Goal: Information Seeking & Learning: Understand process/instructions

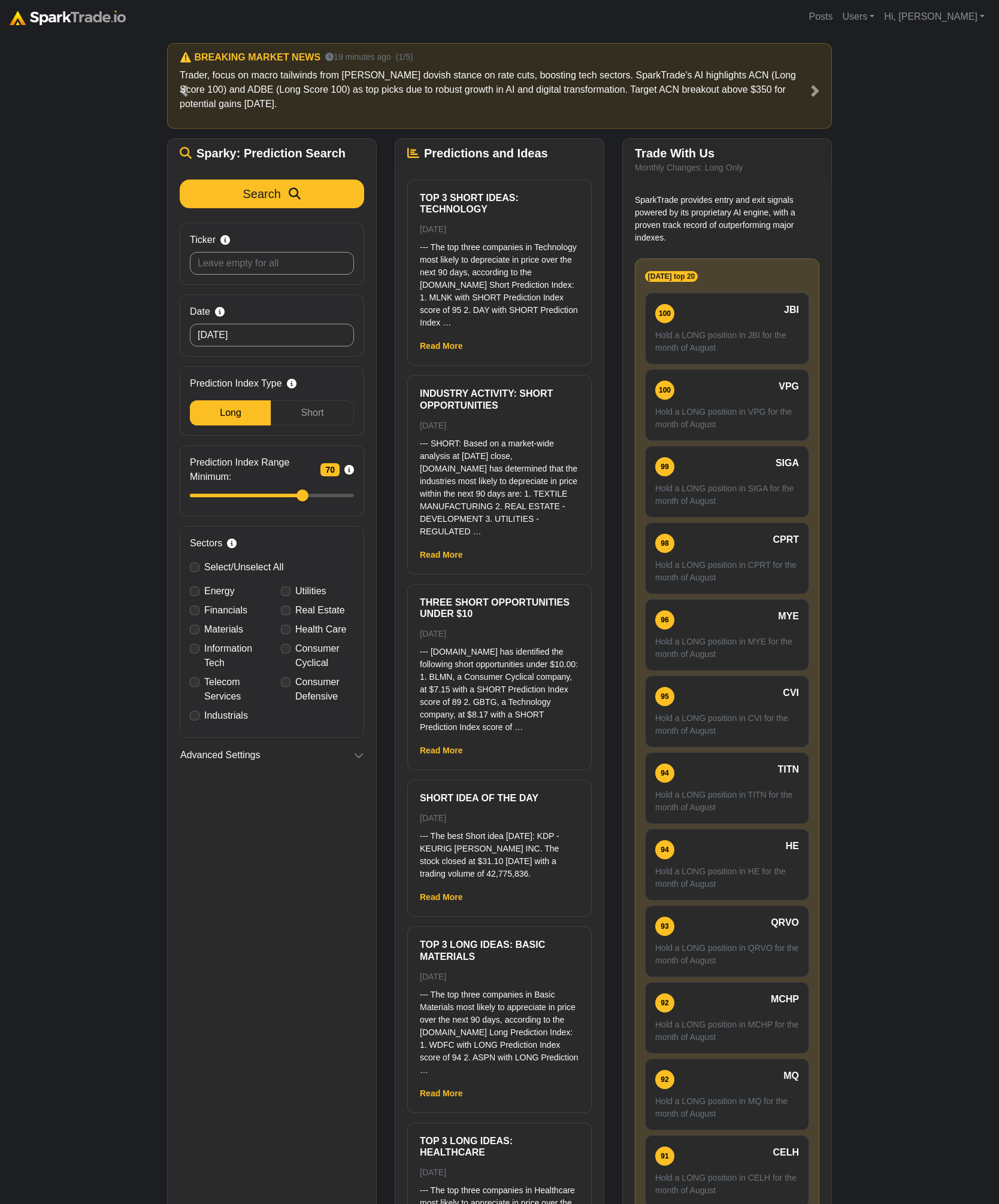
click at [83, 353] on div "How to Use SparkTrade.io × ⚠️ BREAKING MARKET NEWS 19 minutes ago (1/5) Trader,…" at bounding box center [500, 656] width 999 height 1247
click at [951, 147] on div "How to Use SparkTrade.io × ⚠️ BREAKING MARKET NEWS 19 minutes ago (1/5) Trader,…" at bounding box center [500, 656] width 999 height 1247
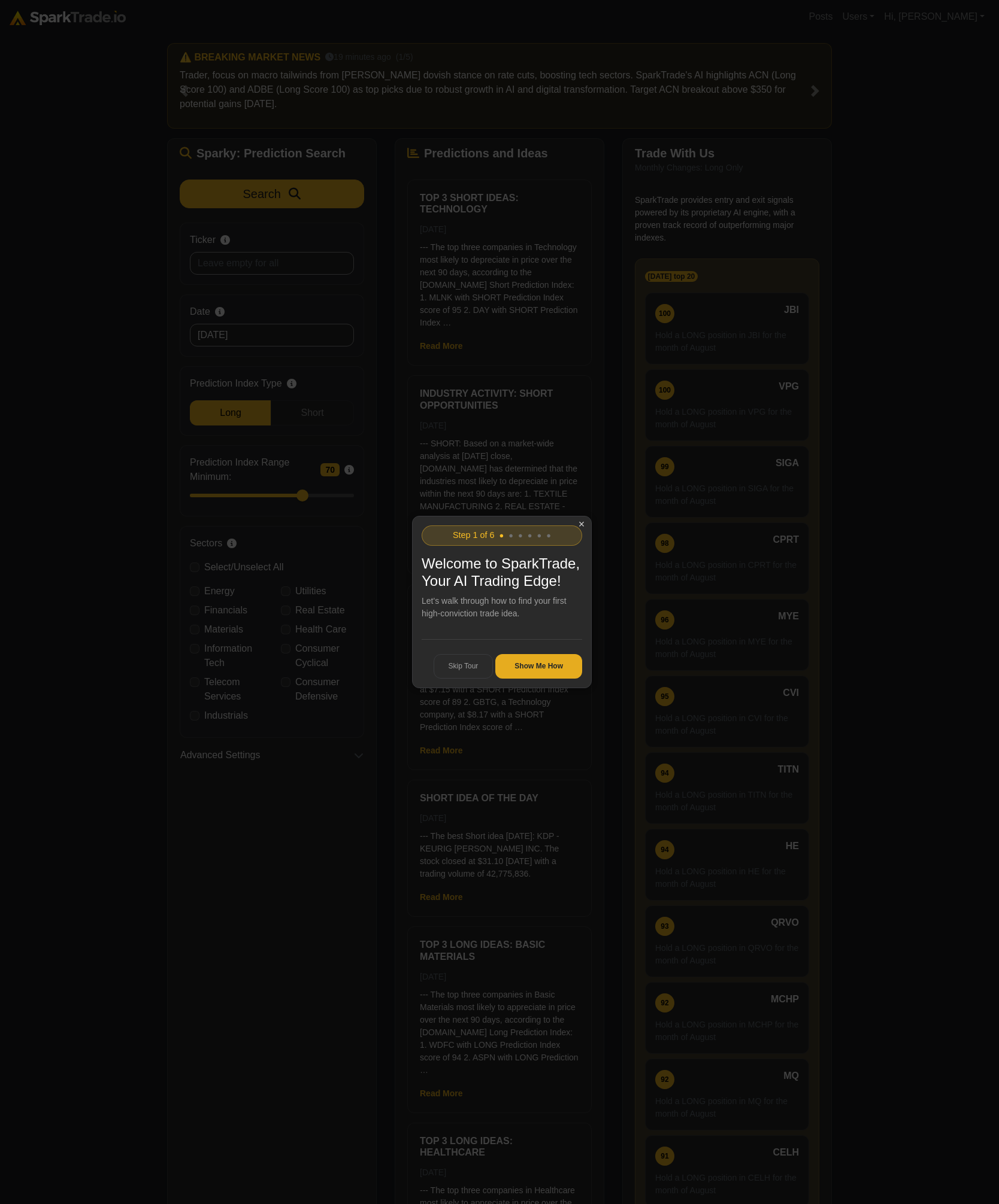
click at [559, 668] on button "Show Me How" at bounding box center [538, 667] width 87 height 25
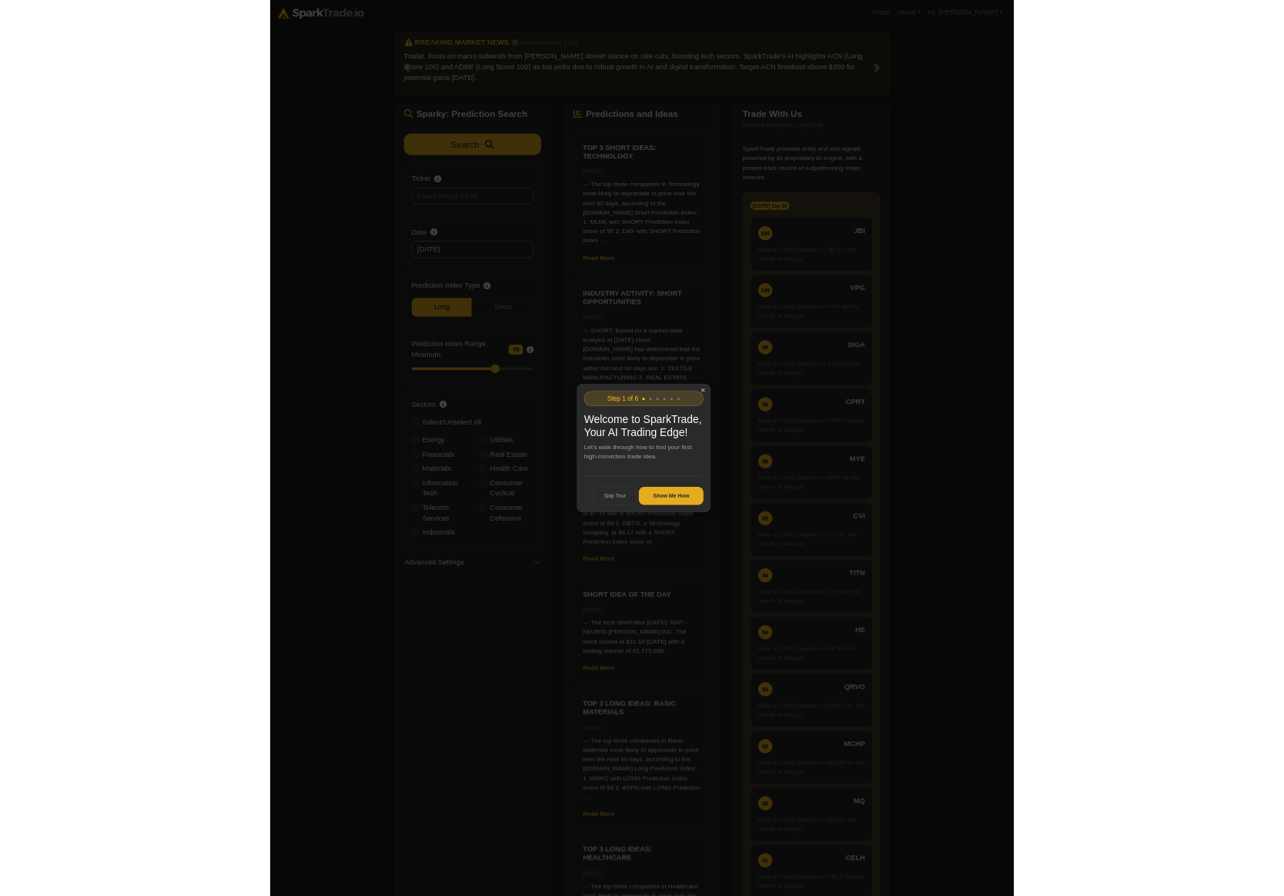
scroll to position [138, 0]
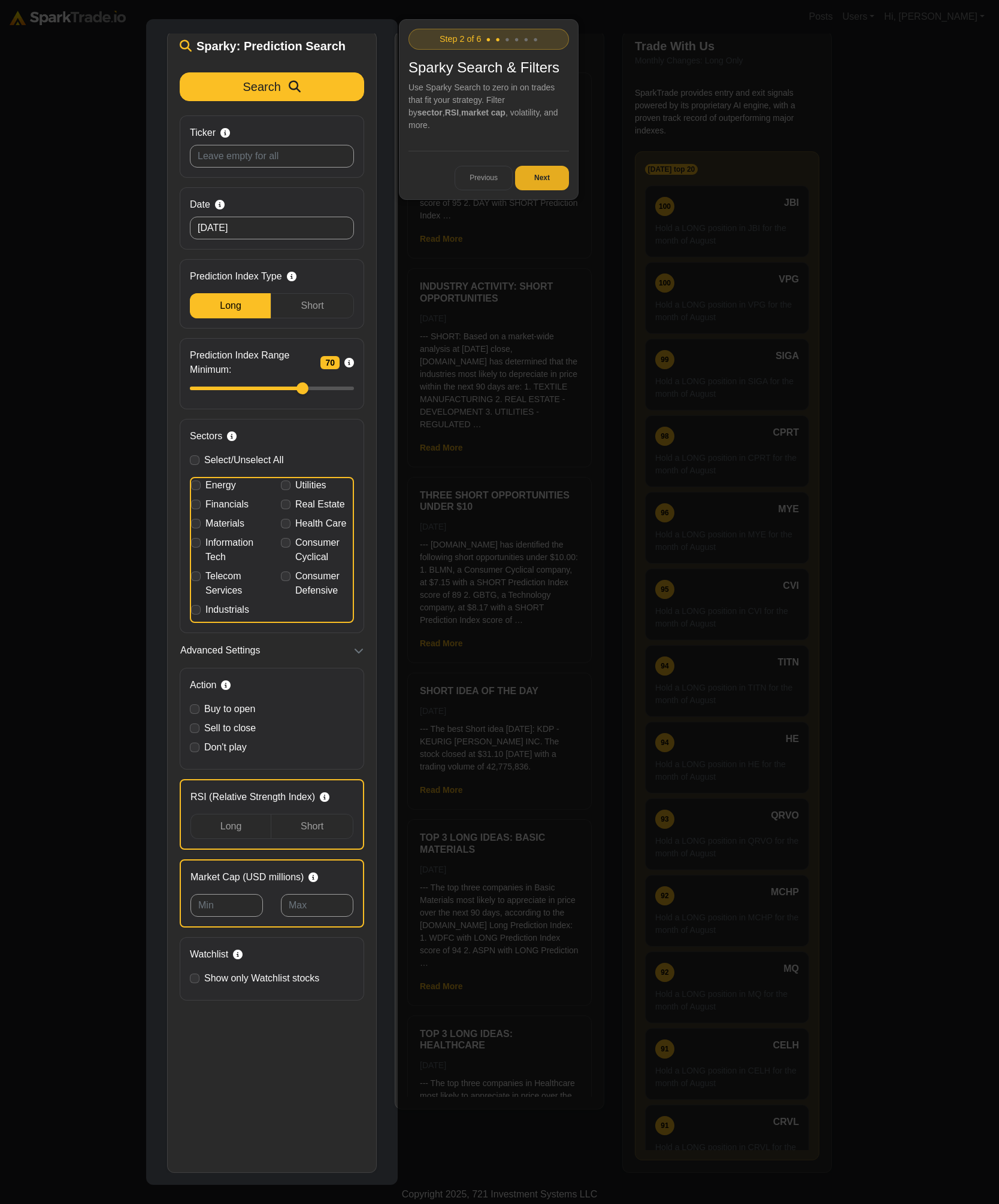
click at [540, 166] on button "Next" at bounding box center [542, 178] width 54 height 25
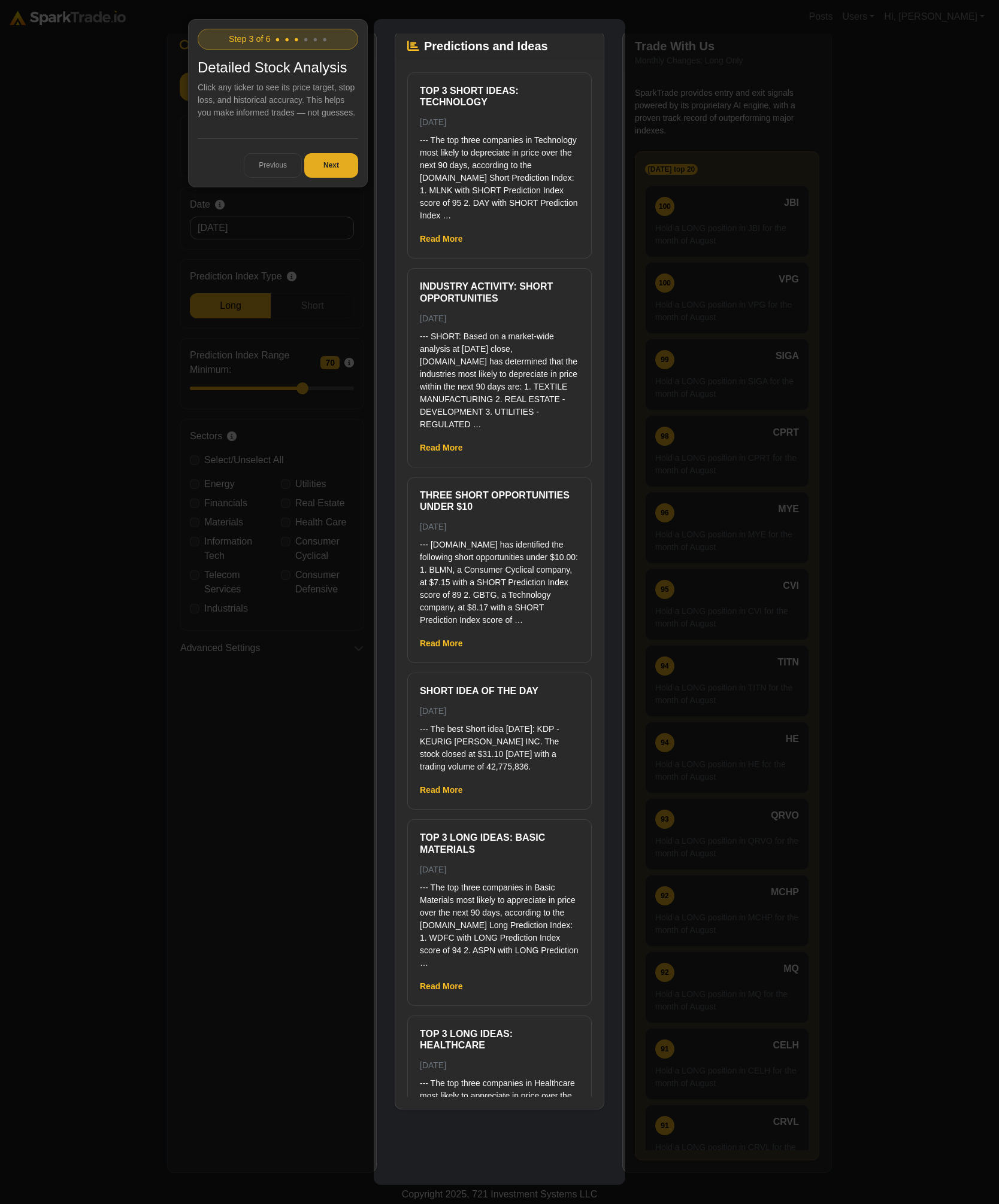
click at [335, 159] on button "Next" at bounding box center [331, 166] width 54 height 25
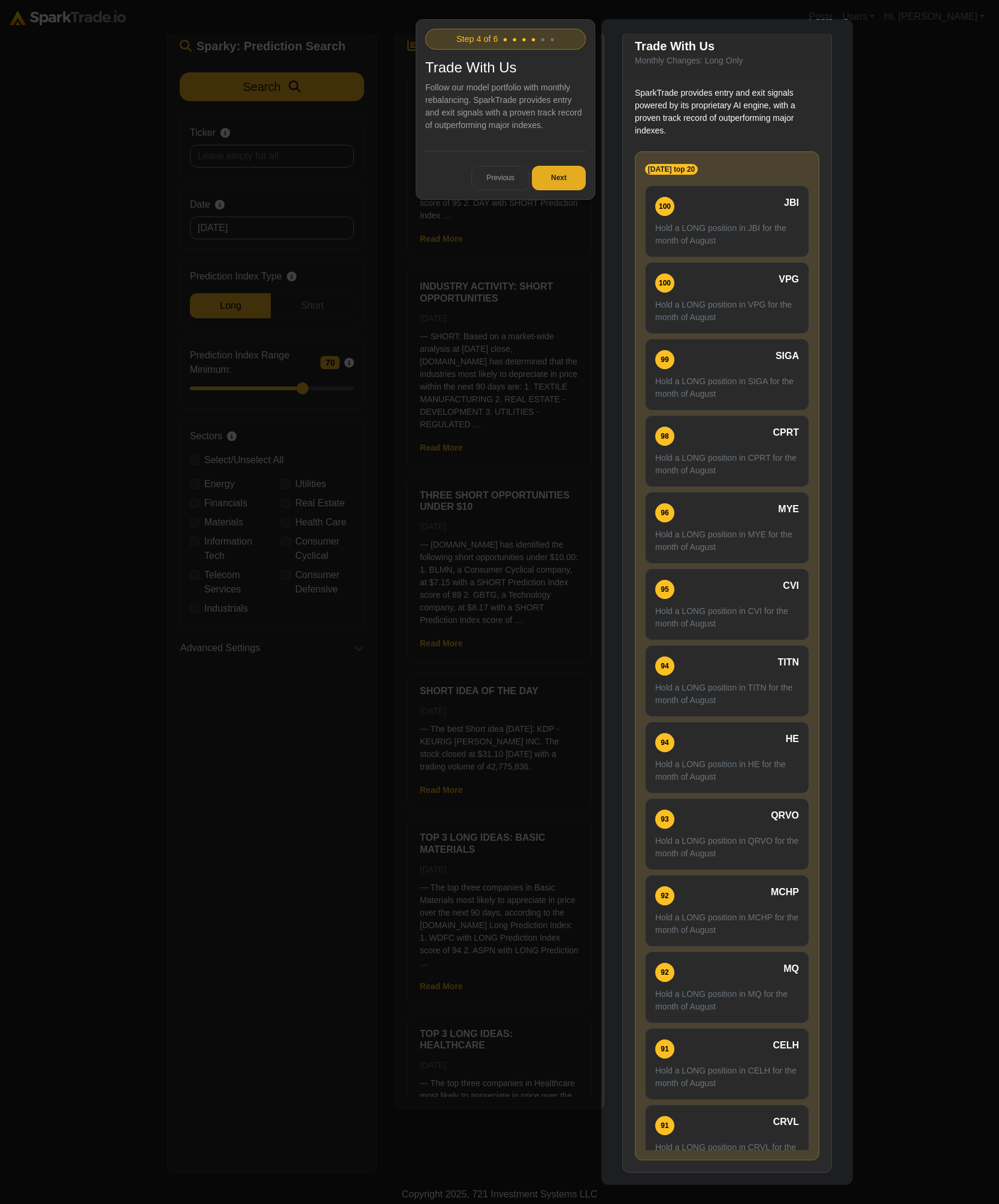
click at [568, 184] on button "Next" at bounding box center [558, 178] width 54 height 25
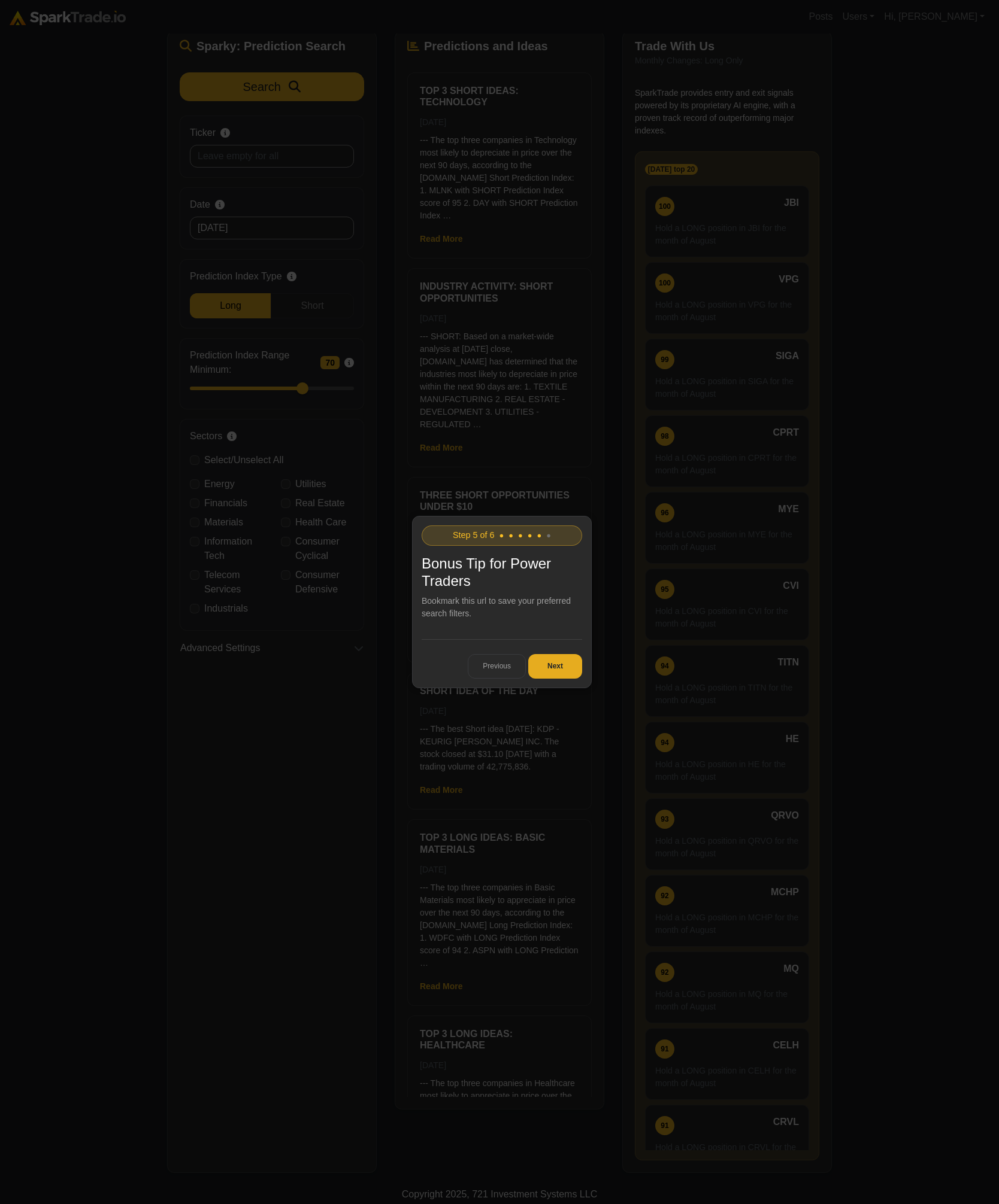
click at [549, 661] on button "Next" at bounding box center [555, 667] width 54 height 25
click at [550, 669] on button "Get Started" at bounding box center [543, 667] width 77 height 25
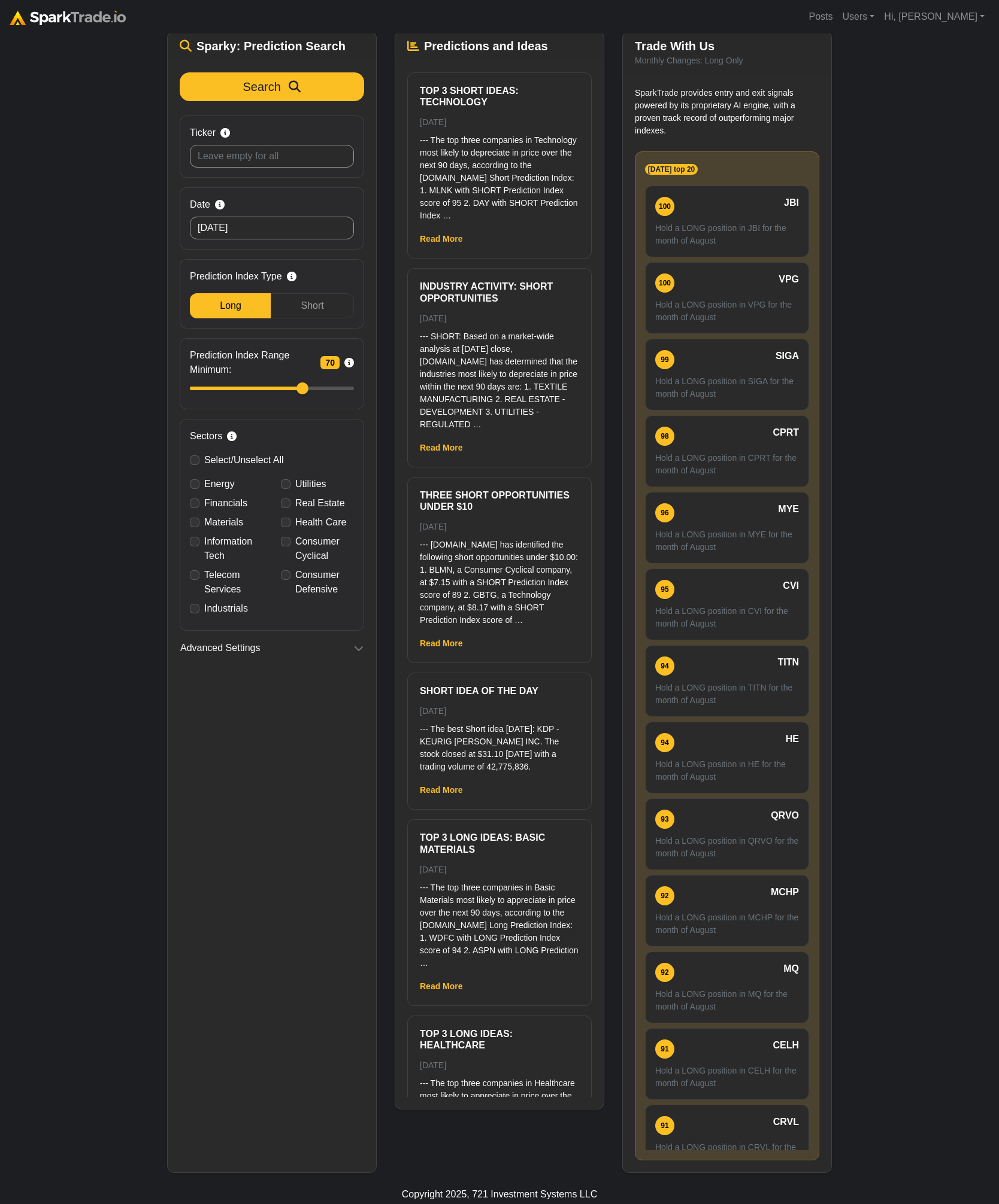
click at [896, 287] on div "How to Use SparkTrade.io × ⚠️ BREAKING MARKET NEWS 19 minutes ago (1/5) Trader,…" at bounding box center [500, 549] width 999 height 1247
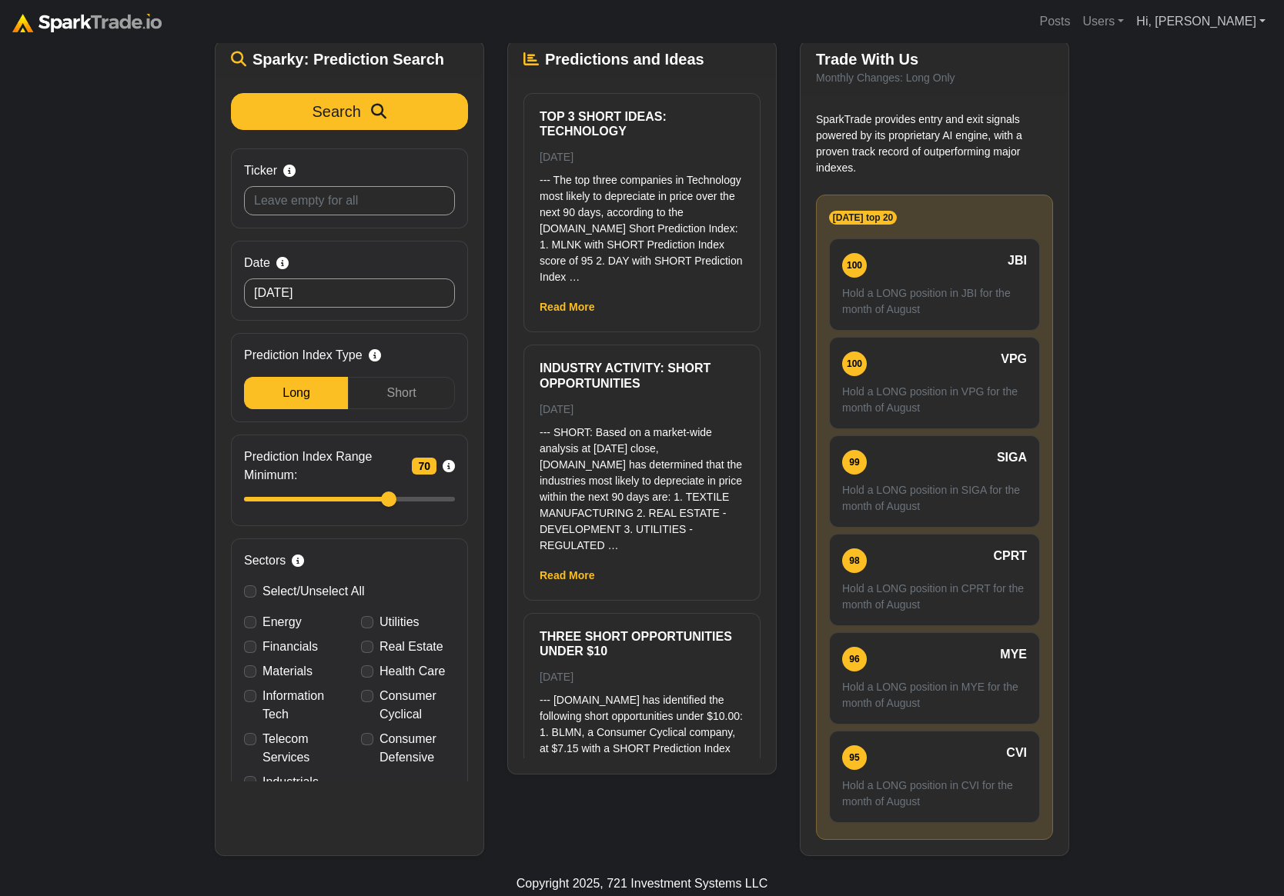
click at [1227, 25] on link "Hi, [PERSON_NAME]" at bounding box center [1201, 21] width 142 height 31
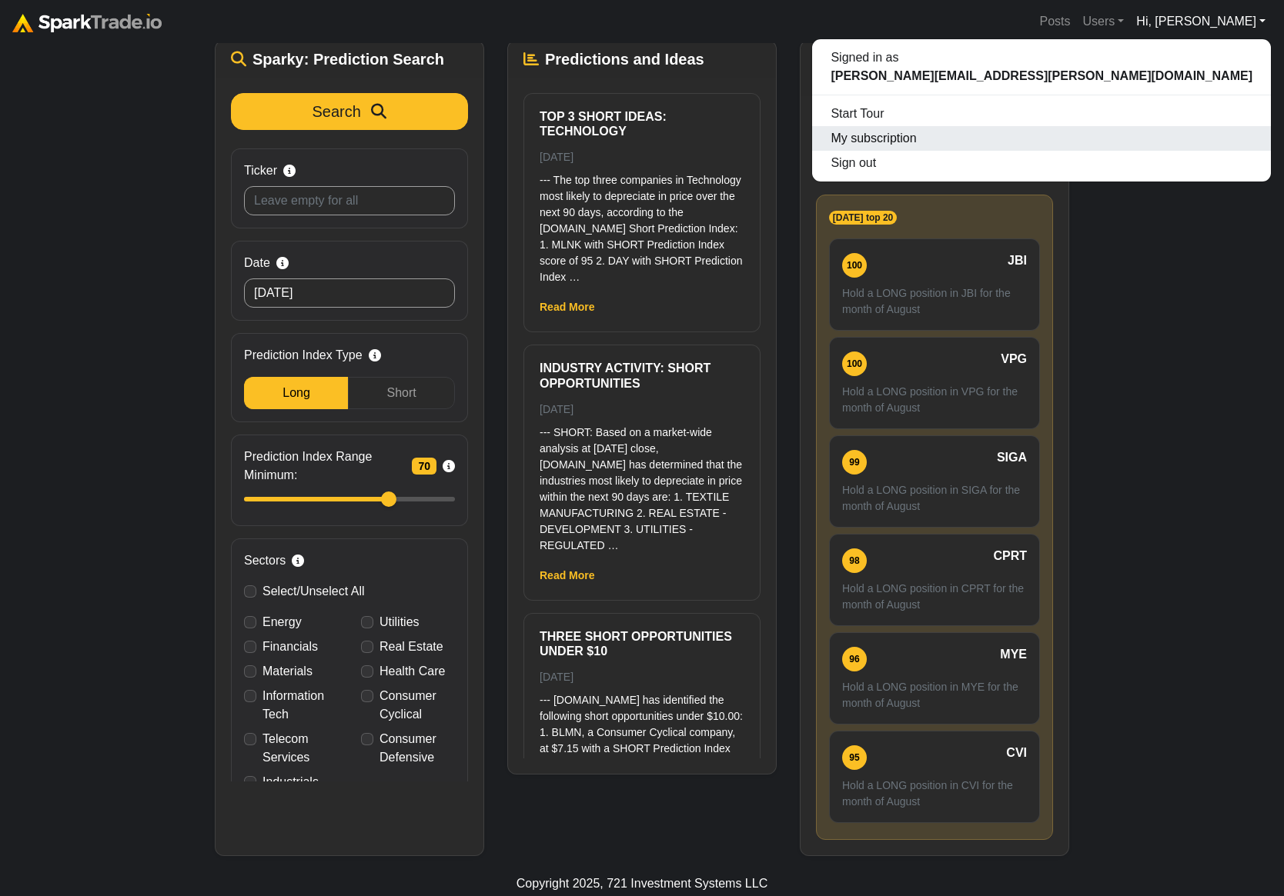
scroll to position [135, 0]
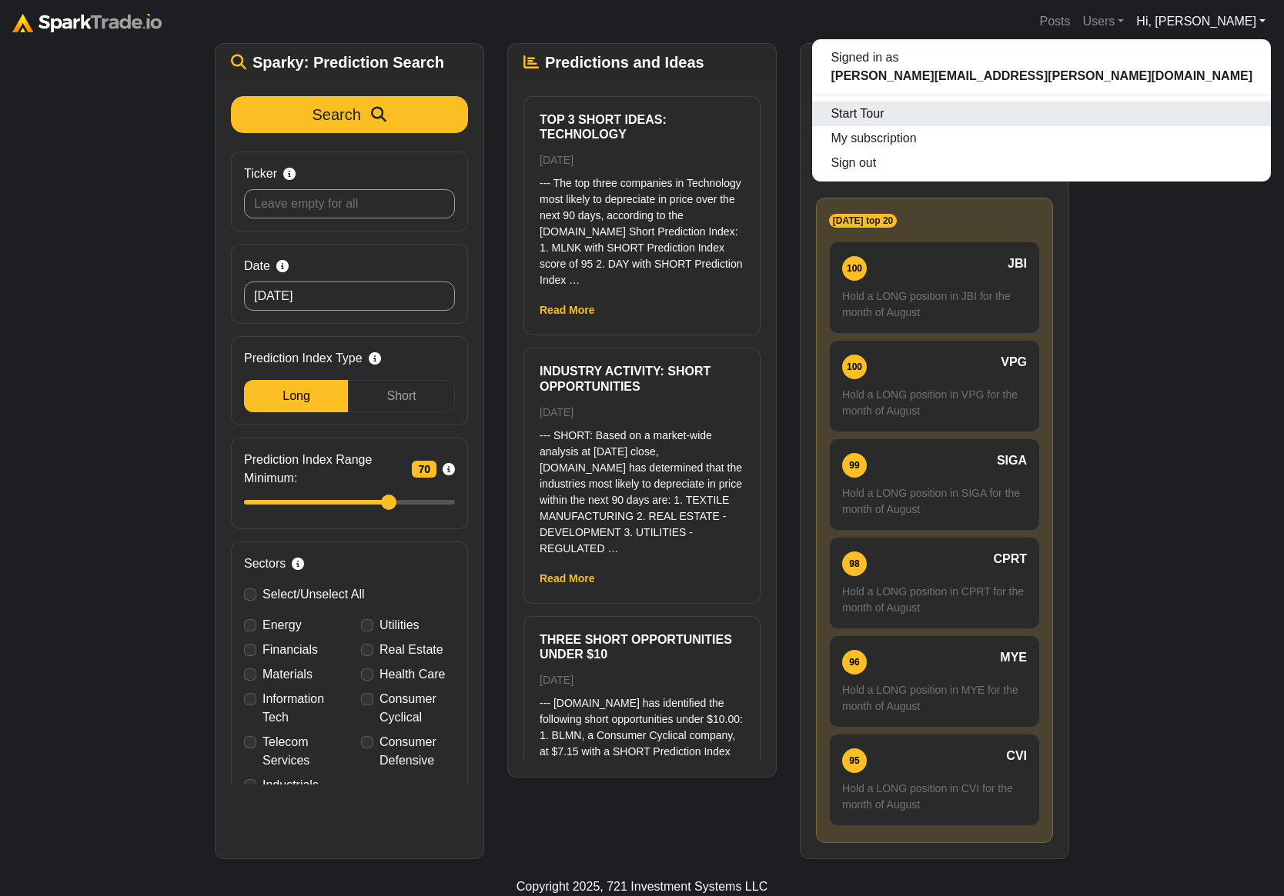
click at [1196, 123] on div "Start Tour" at bounding box center [1041, 114] width 459 height 25
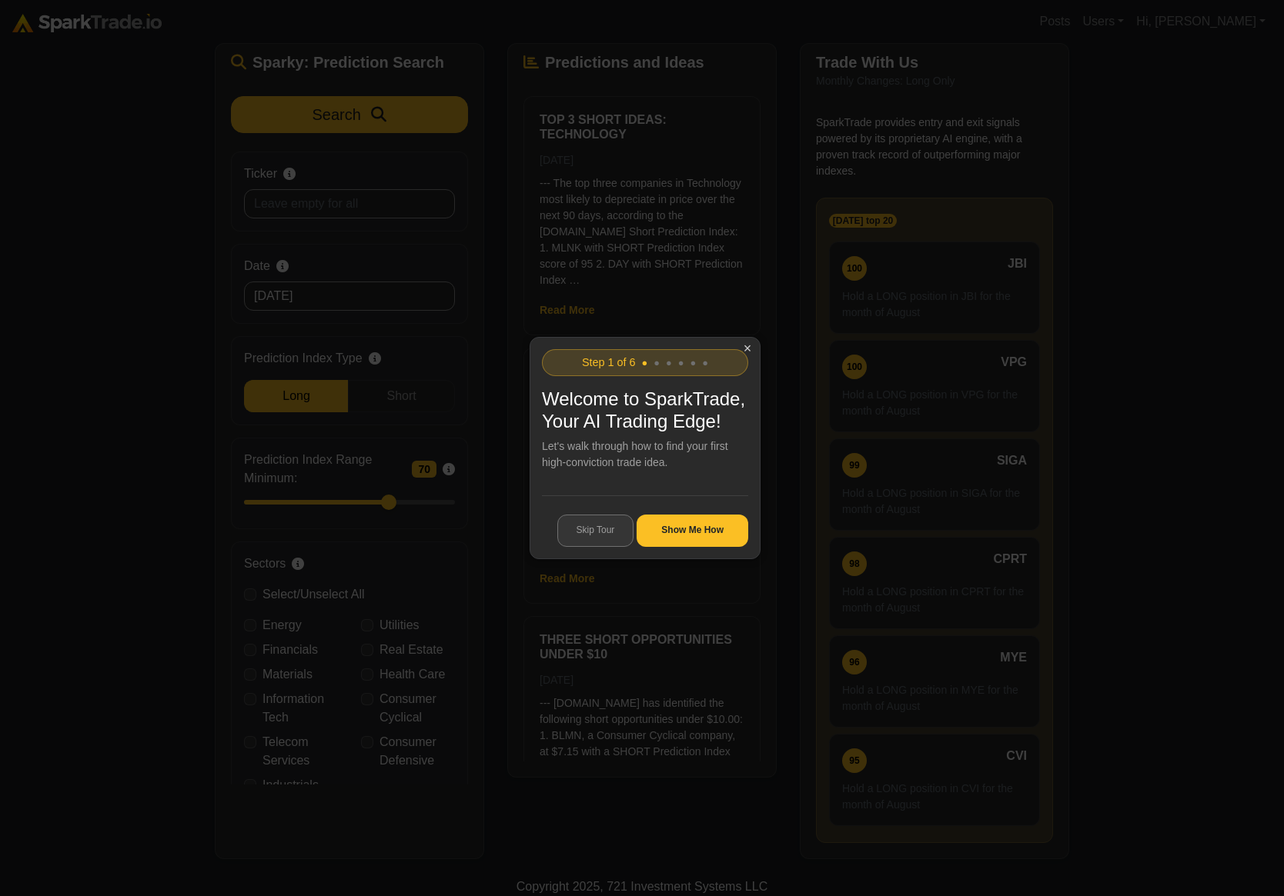
click at [593, 534] on button "Skip Tour" at bounding box center [595, 531] width 77 height 32
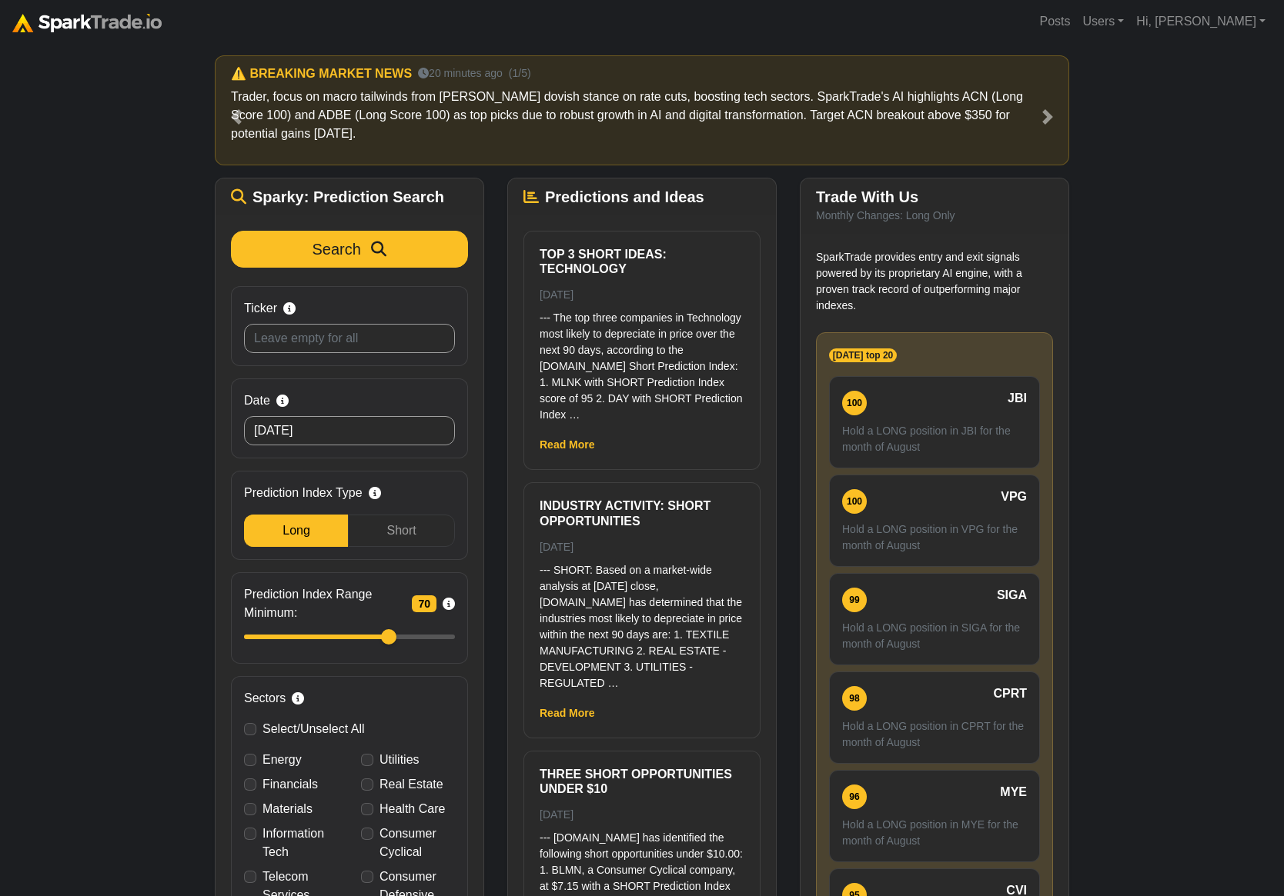
scroll to position [135, 0]
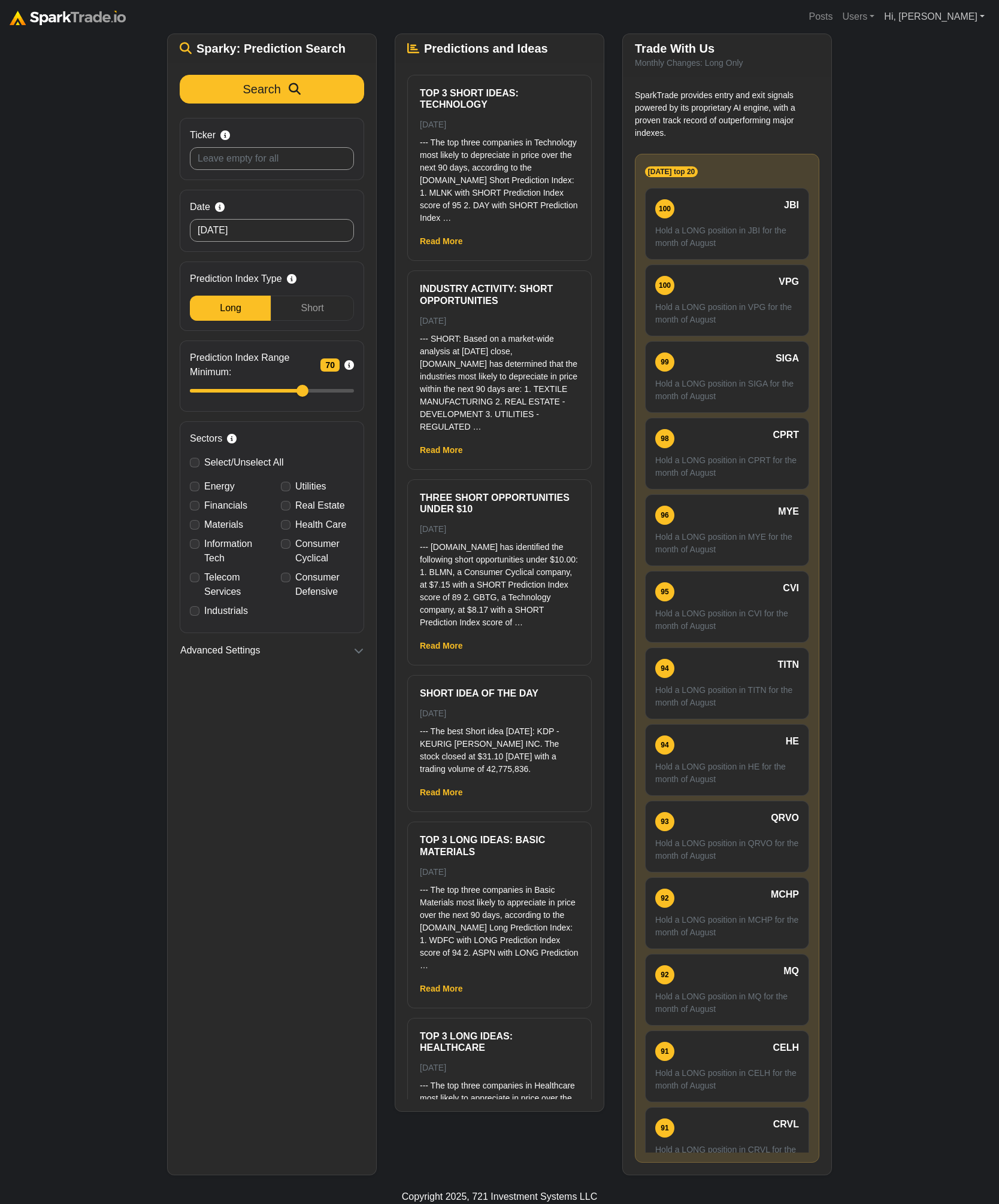
click at [966, 17] on link "Hi, [PERSON_NAME]" at bounding box center [934, 16] width 110 height 24
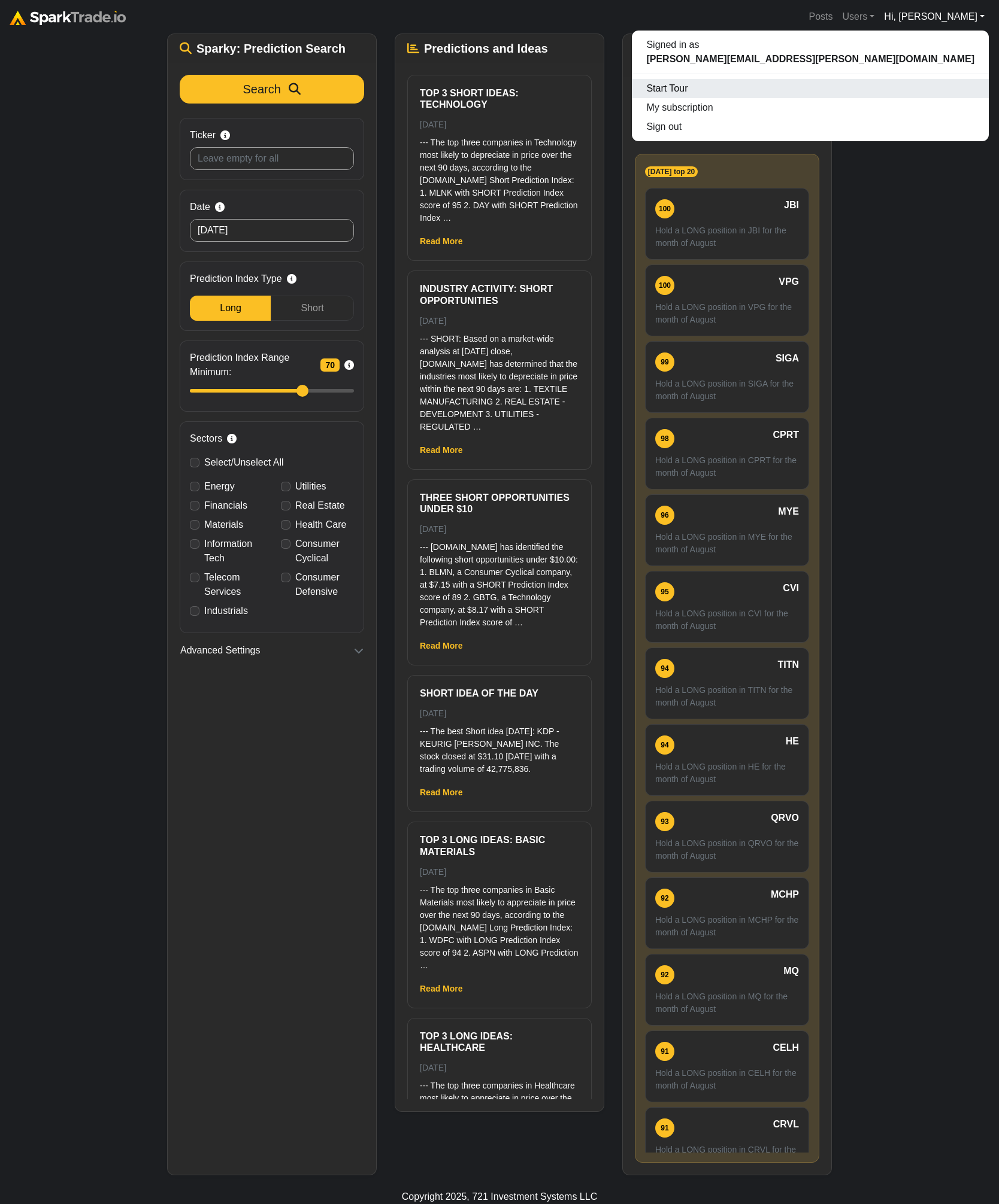
click at [937, 93] on div "Start Tour" at bounding box center [810, 89] width 357 height 19
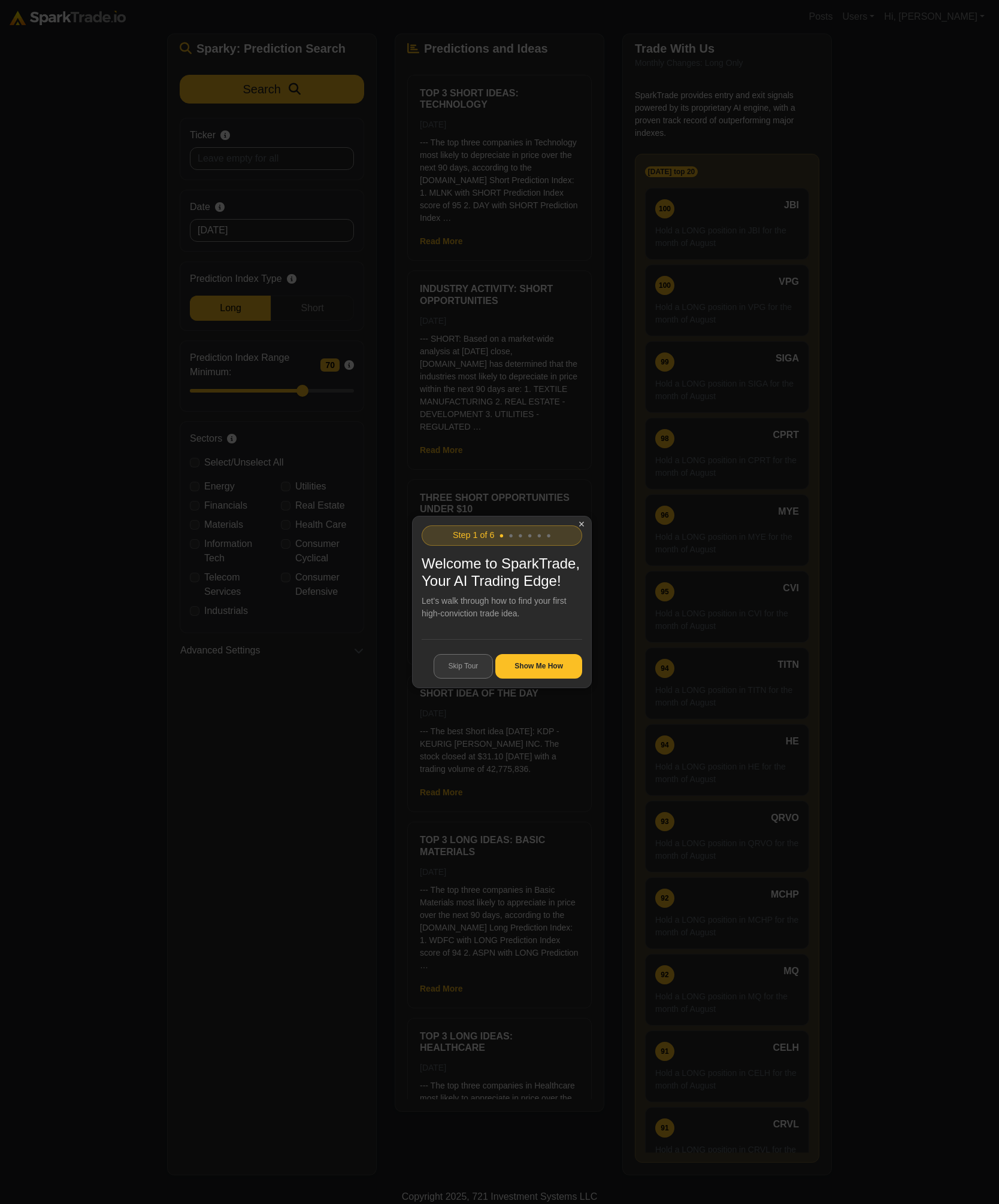
click at [461, 666] on button "Skip Tour" at bounding box center [463, 667] width 60 height 25
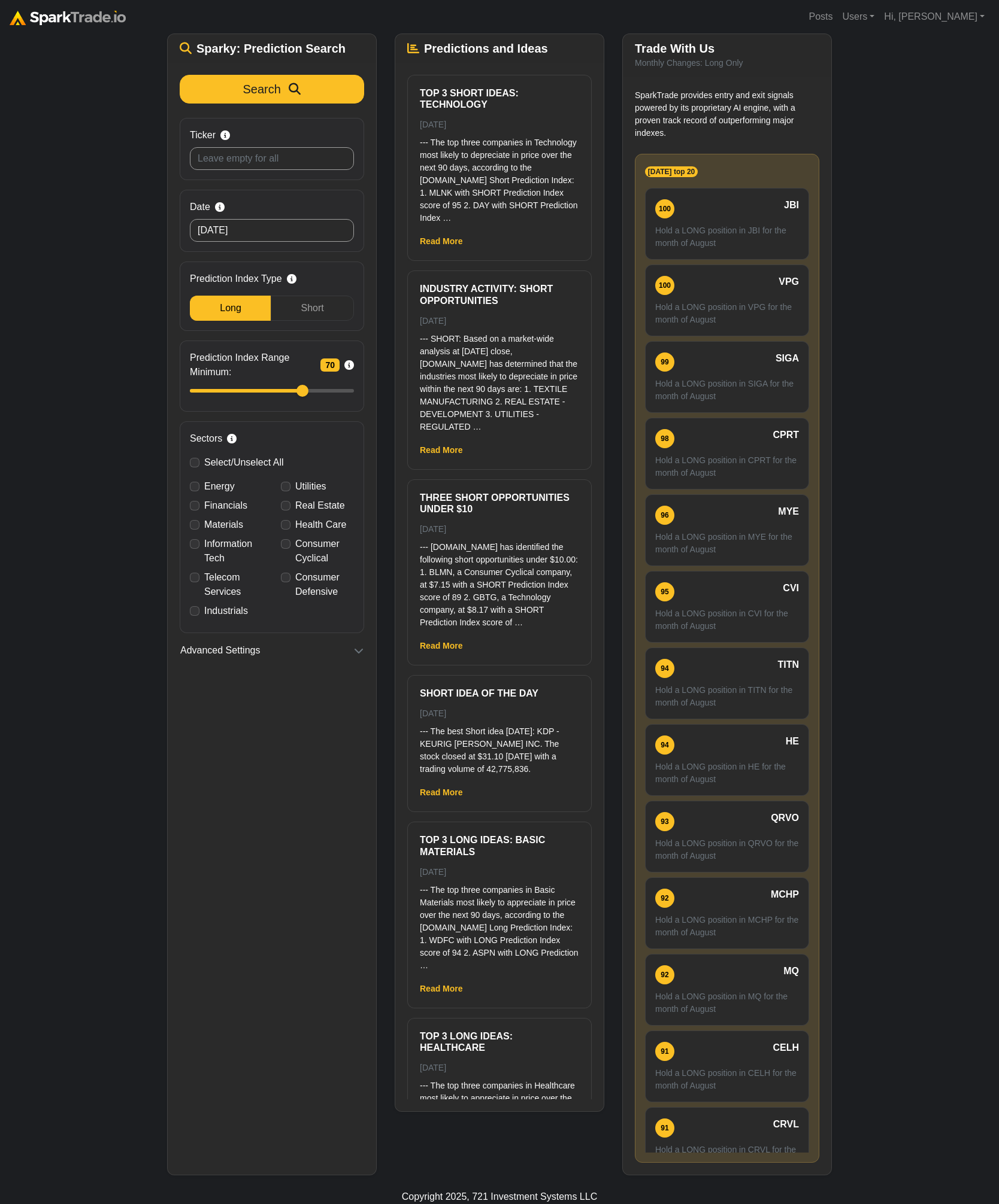
click at [80, 639] on div "How to Use SparkTrade.io × ⚠️ BREAKING MARKET NEWS 20 minutes ago (1/5) Trader,…" at bounding box center [500, 551] width 999 height 1247
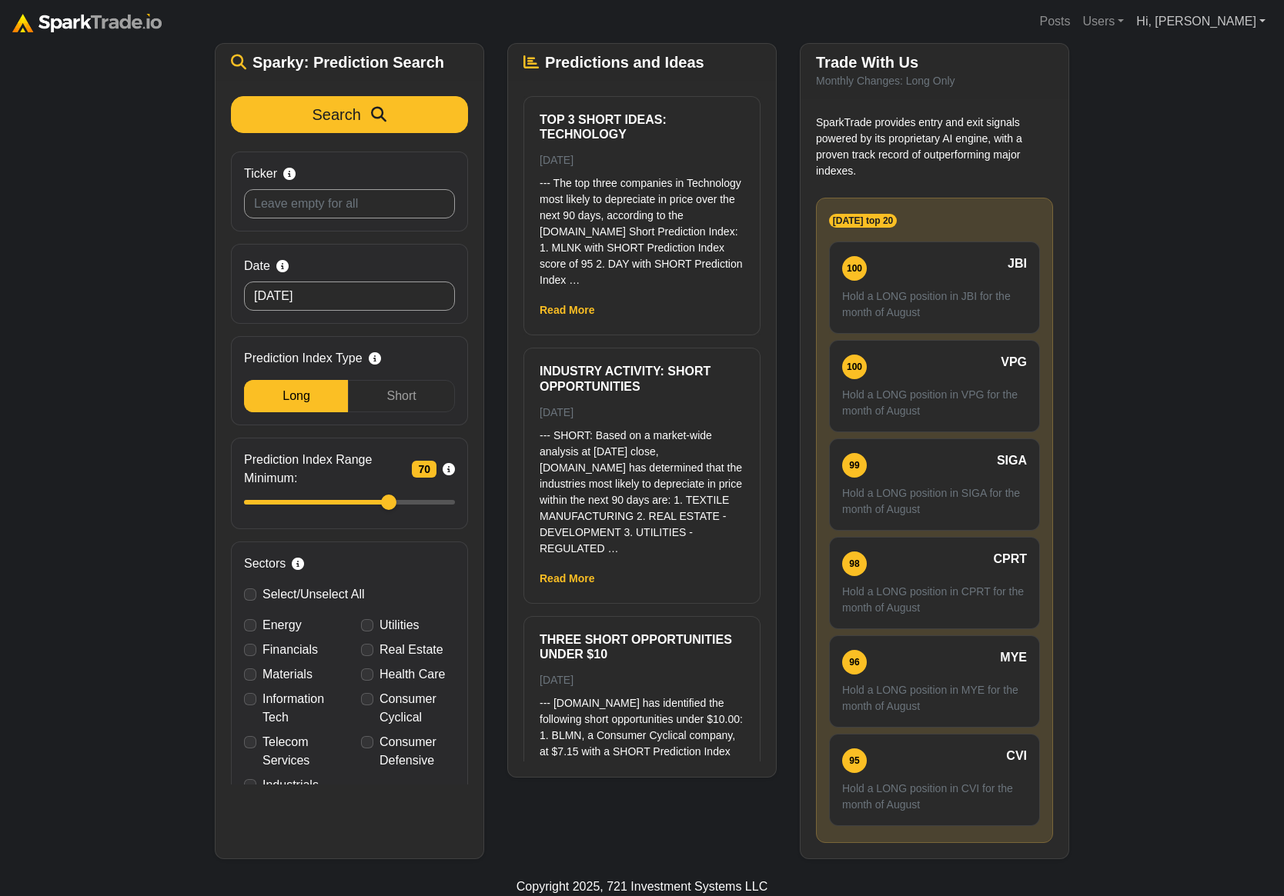
click at [1251, 21] on link "Hi, [PERSON_NAME]" at bounding box center [1201, 21] width 142 height 31
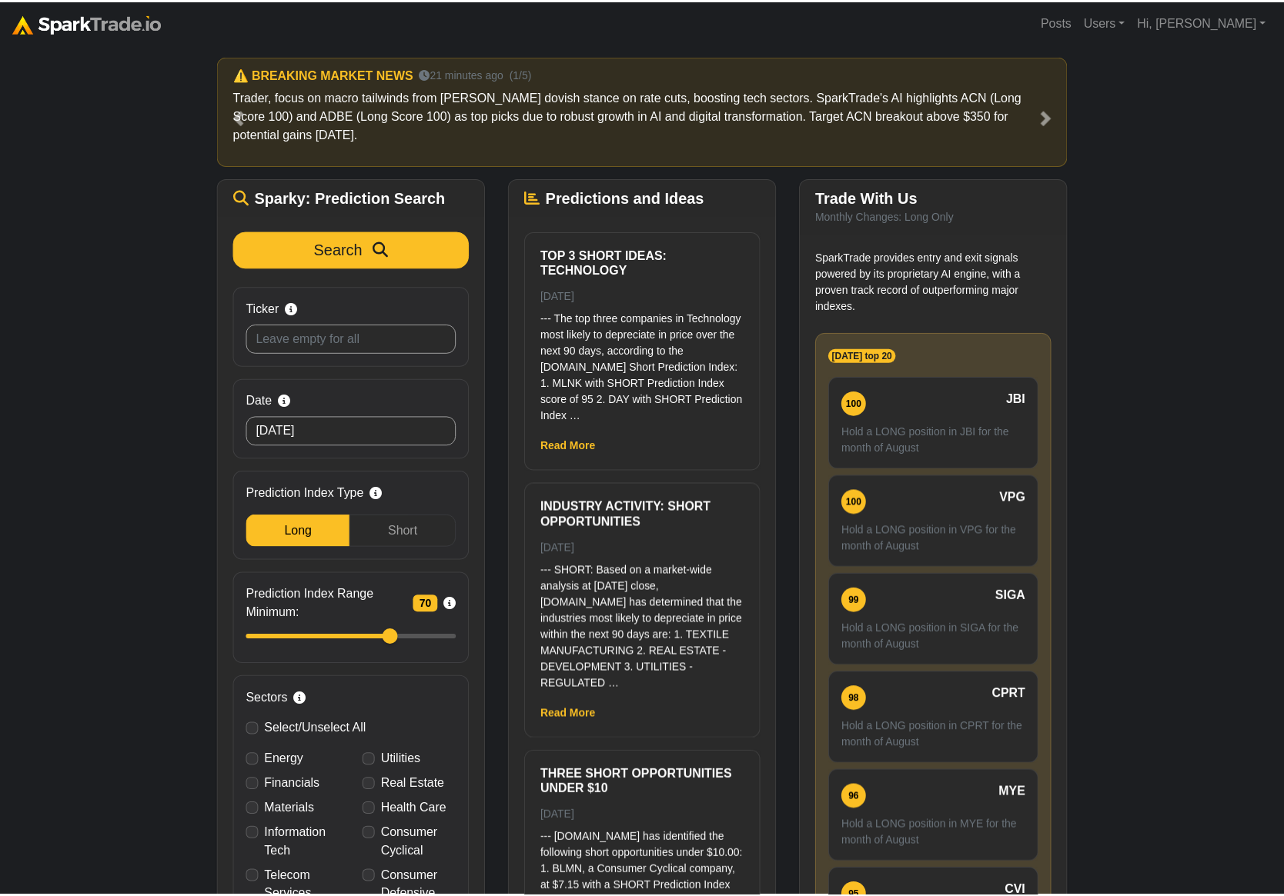
scroll to position [135, 0]
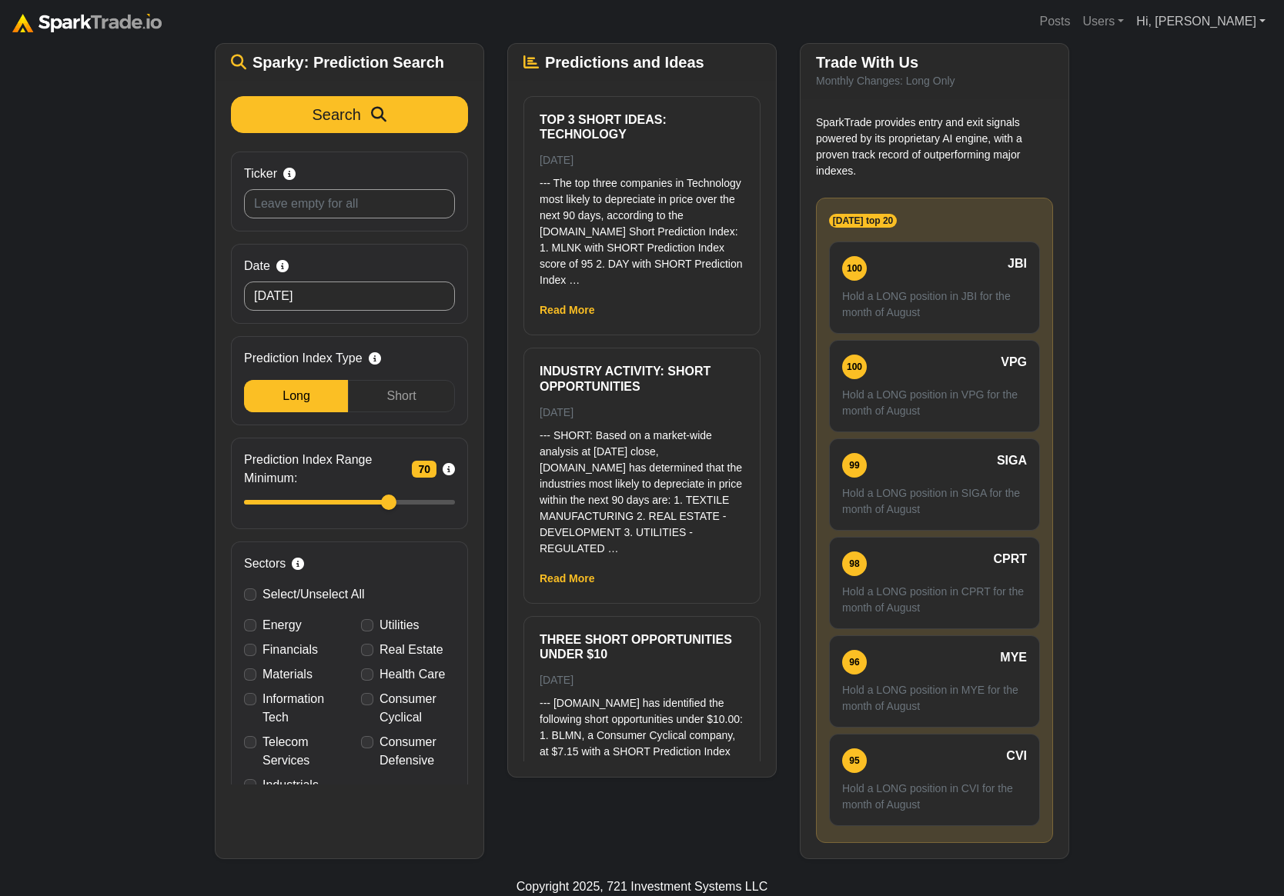
click at [1266, 31] on link "Hi, [PERSON_NAME]" at bounding box center [1201, 21] width 142 height 31
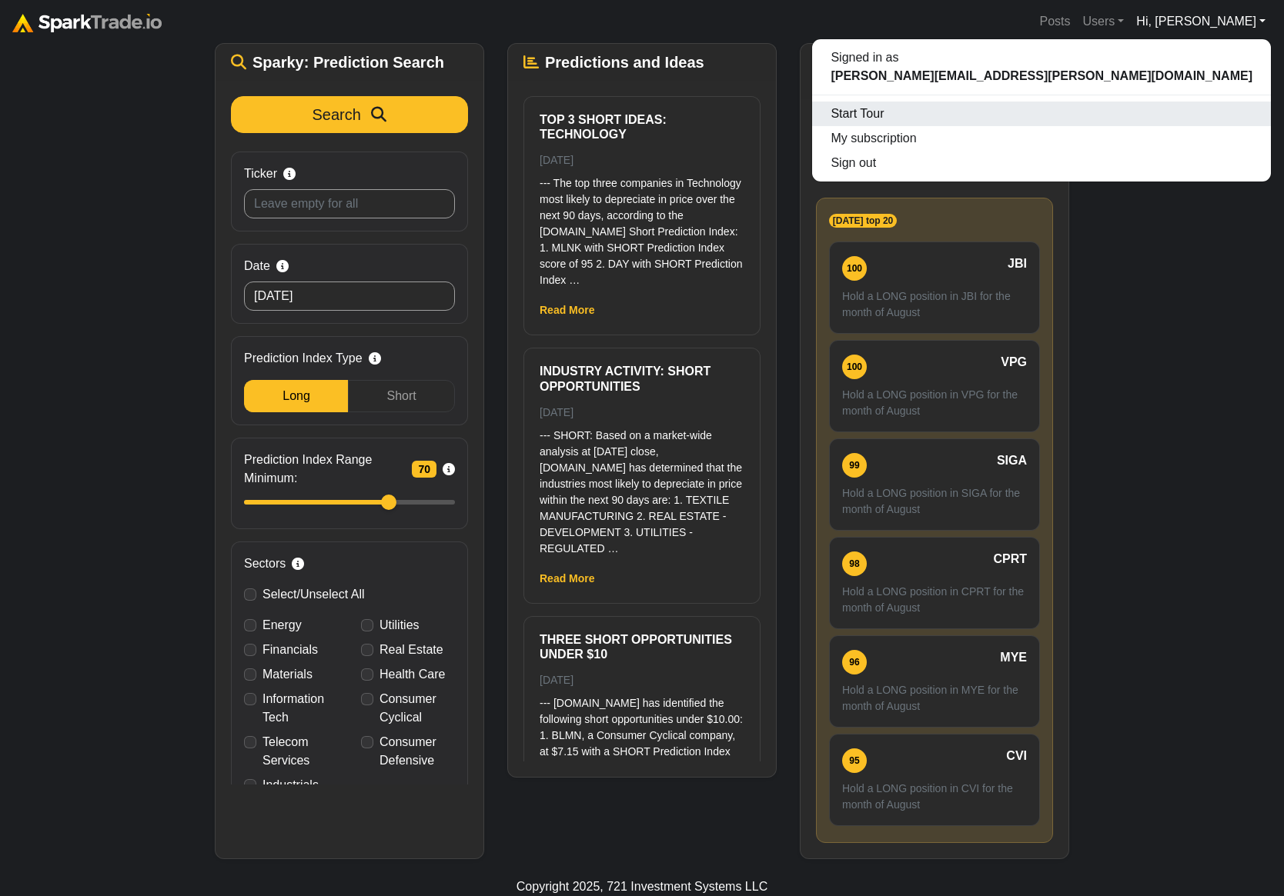
click at [1213, 116] on div "Start Tour" at bounding box center [1041, 114] width 459 height 25
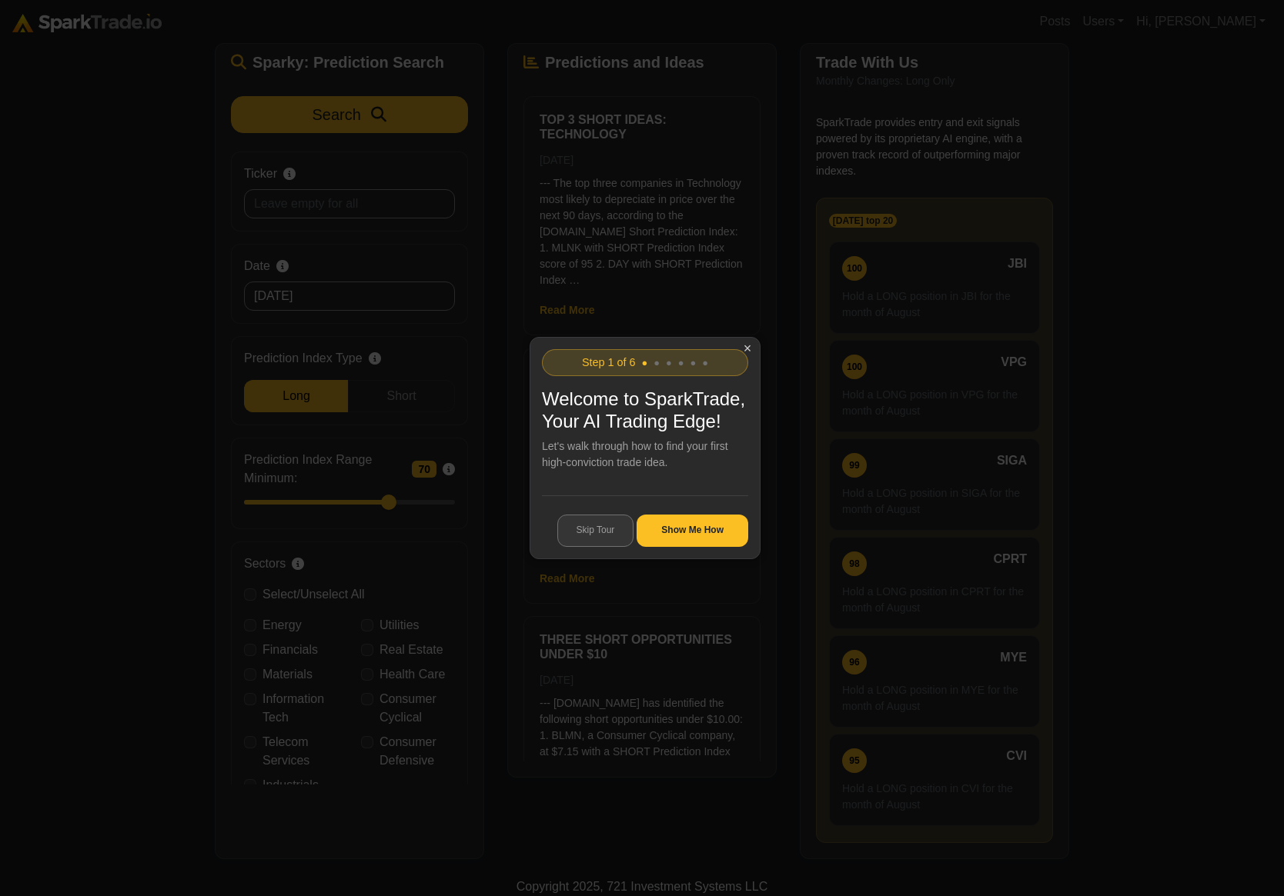
click at [603, 532] on button "Skip Tour" at bounding box center [595, 531] width 77 height 32
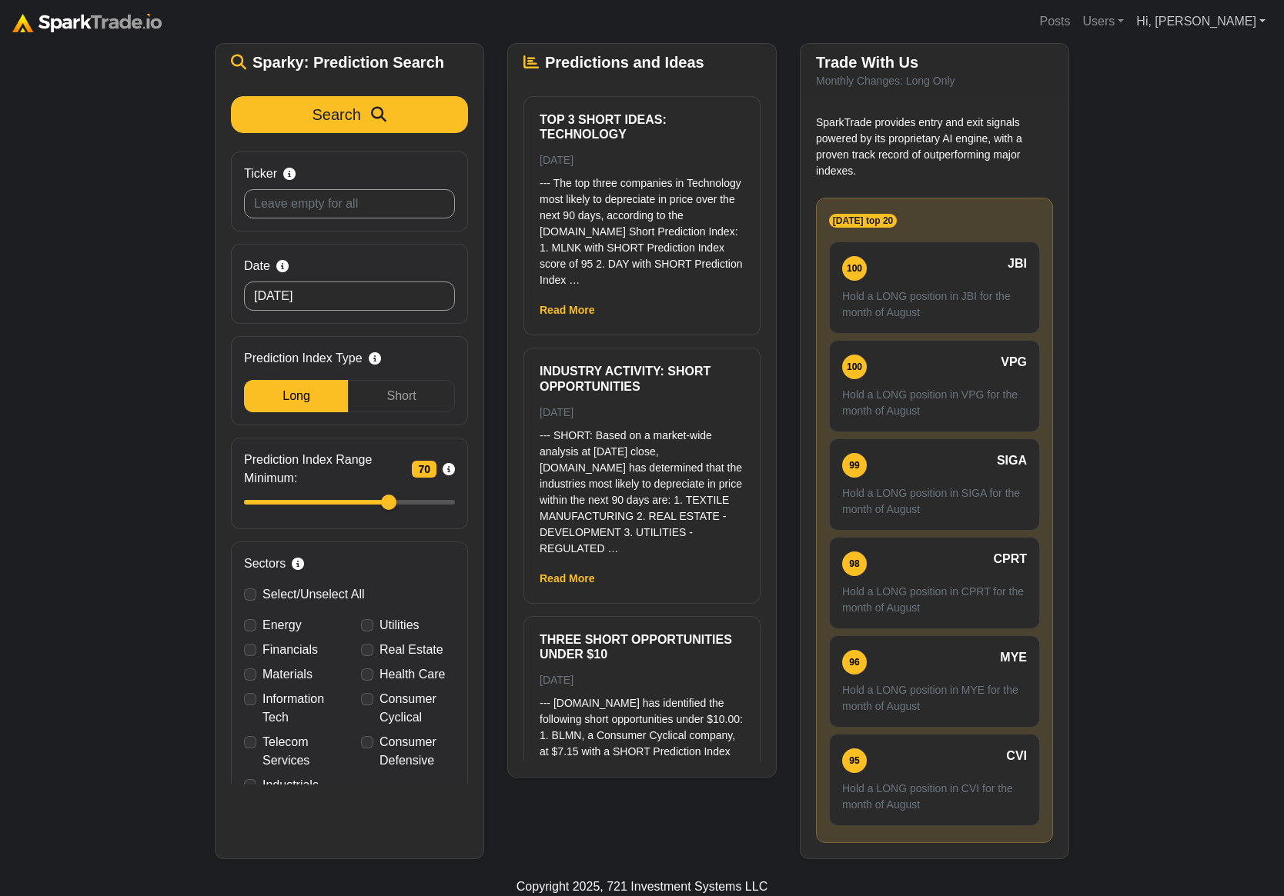
click at [1257, 21] on link "Hi, [PERSON_NAME]" at bounding box center [1201, 21] width 142 height 31
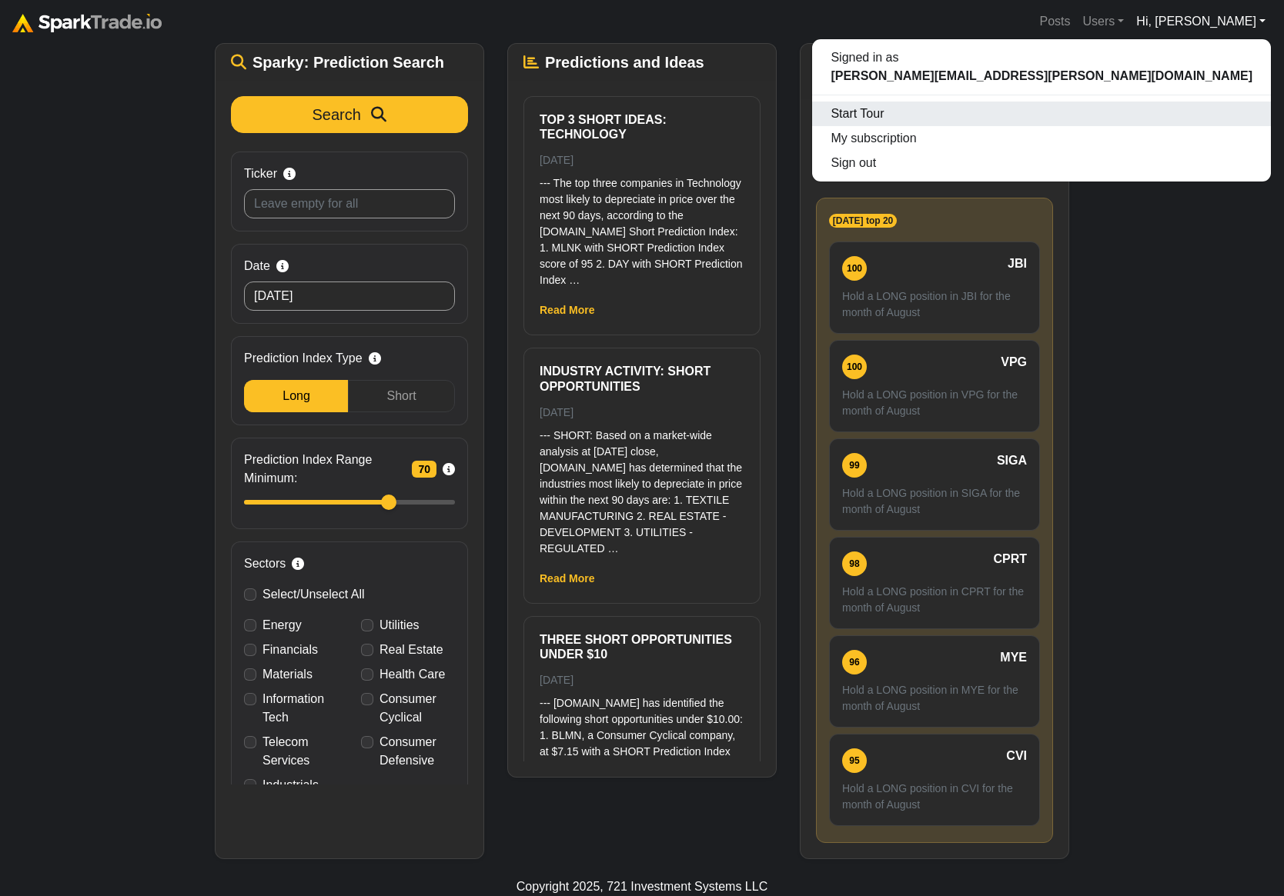
click at [1207, 118] on div "Start Tour" at bounding box center [1041, 114] width 459 height 25
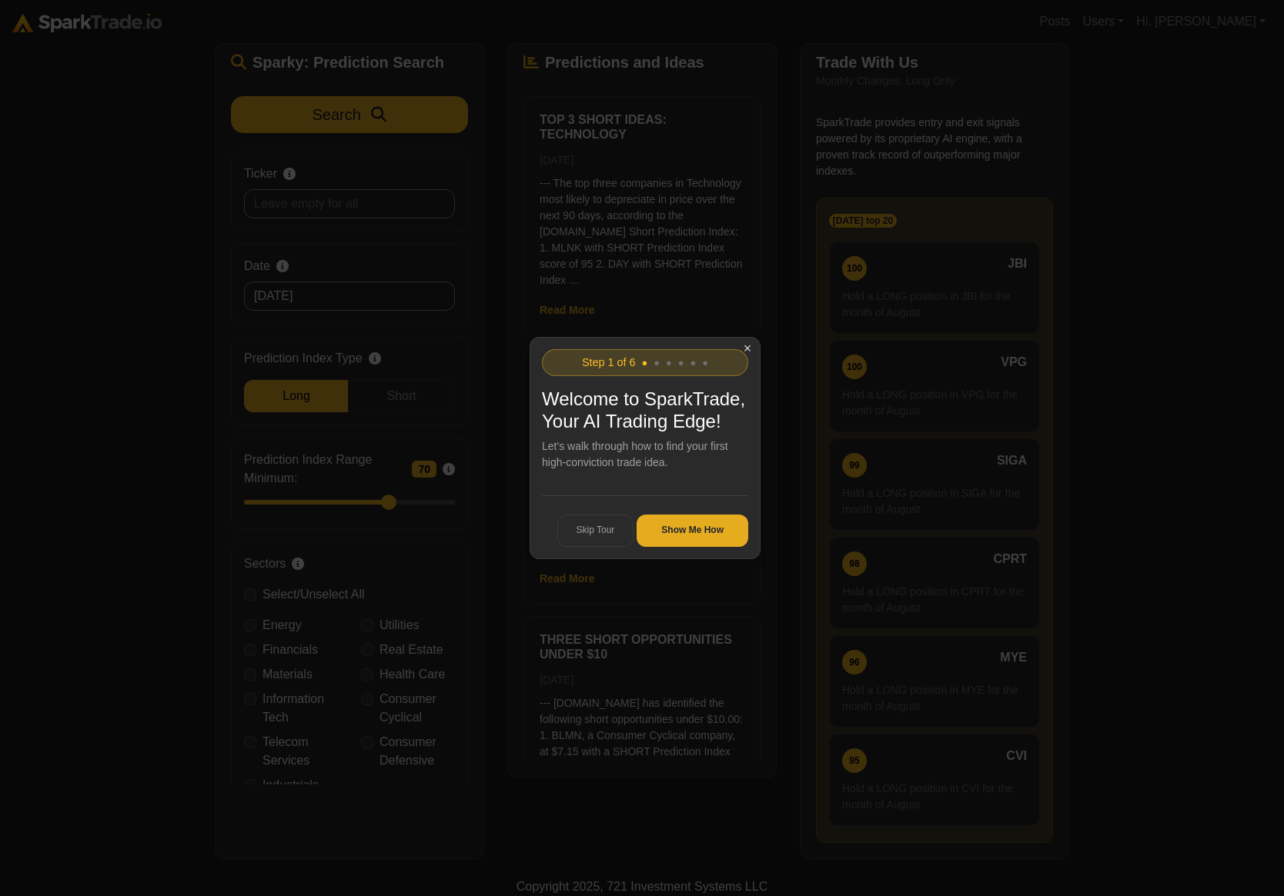
click at [689, 529] on button "Show Me How" at bounding box center [692, 531] width 112 height 32
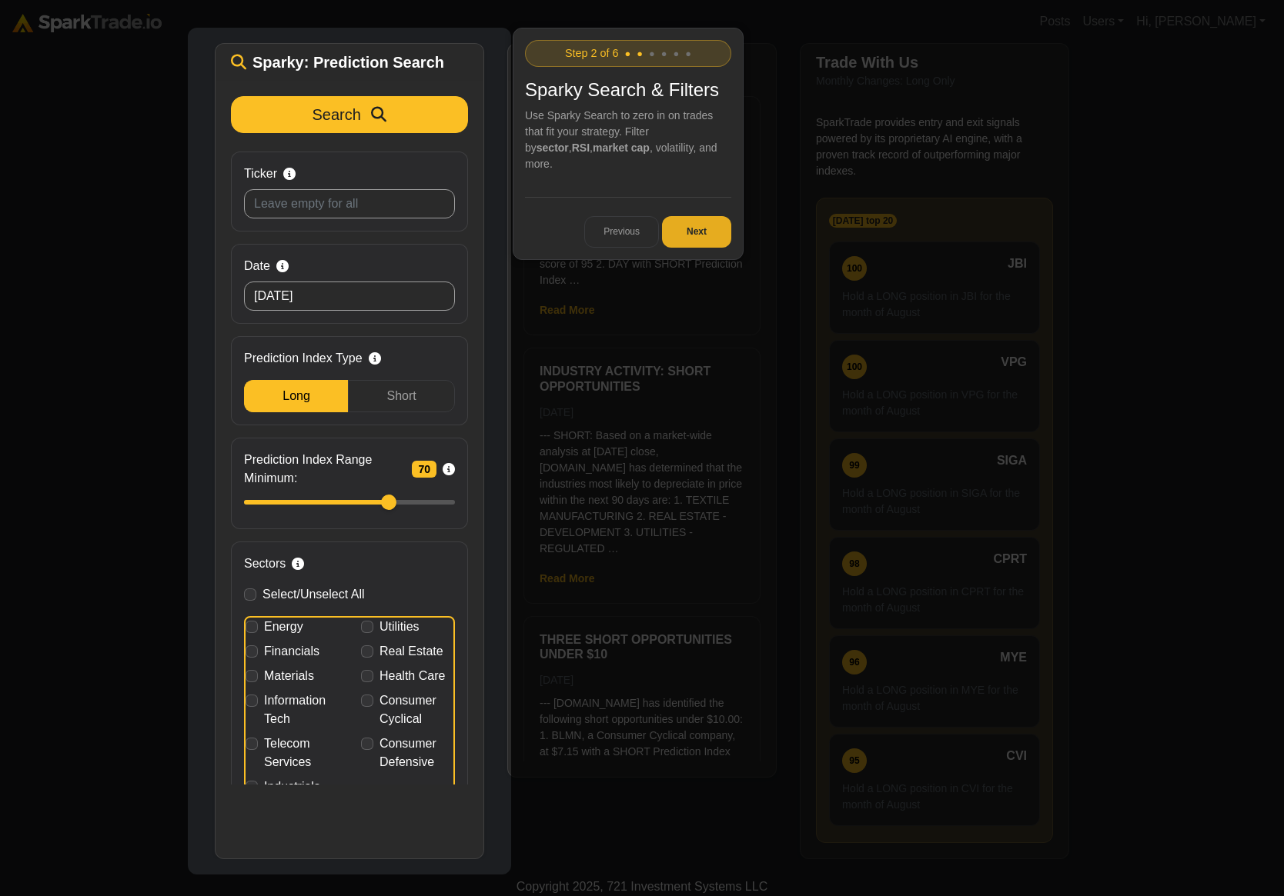
click at [709, 219] on button "Next" at bounding box center [696, 232] width 69 height 32
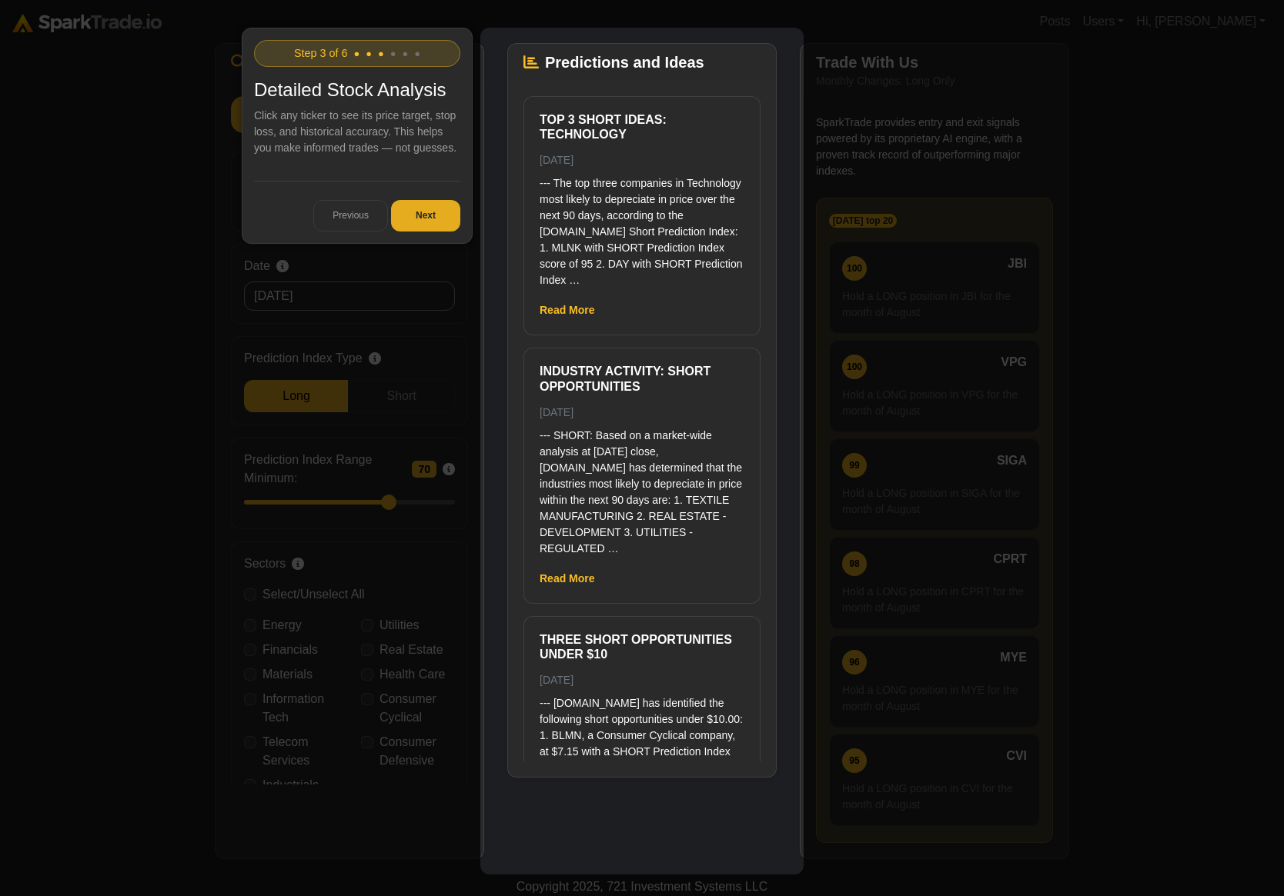
click at [426, 213] on button "Next" at bounding box center [425, 216] width 69 height 32
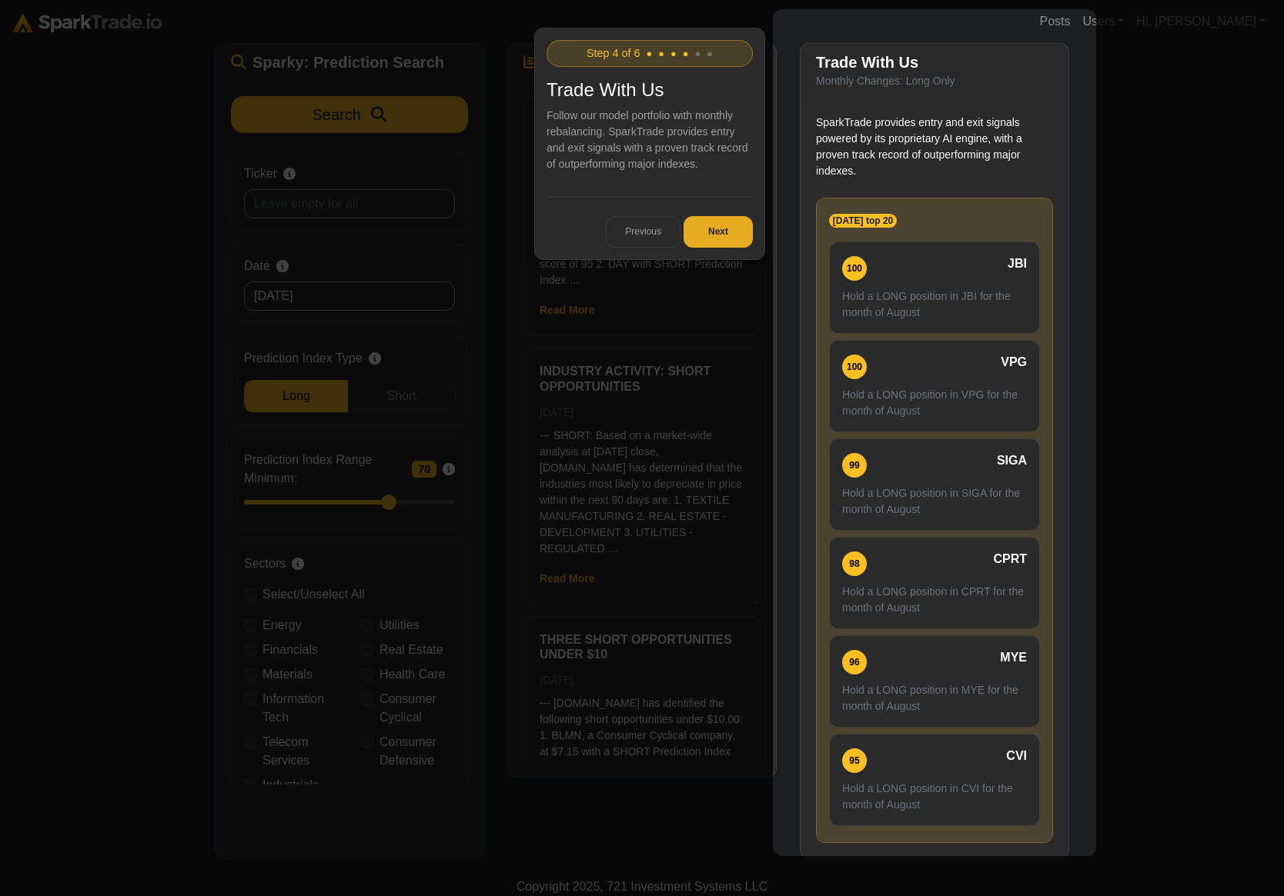
click at [716, 223] on button "Next" at bounding box center [717, 232] width 69 height 32
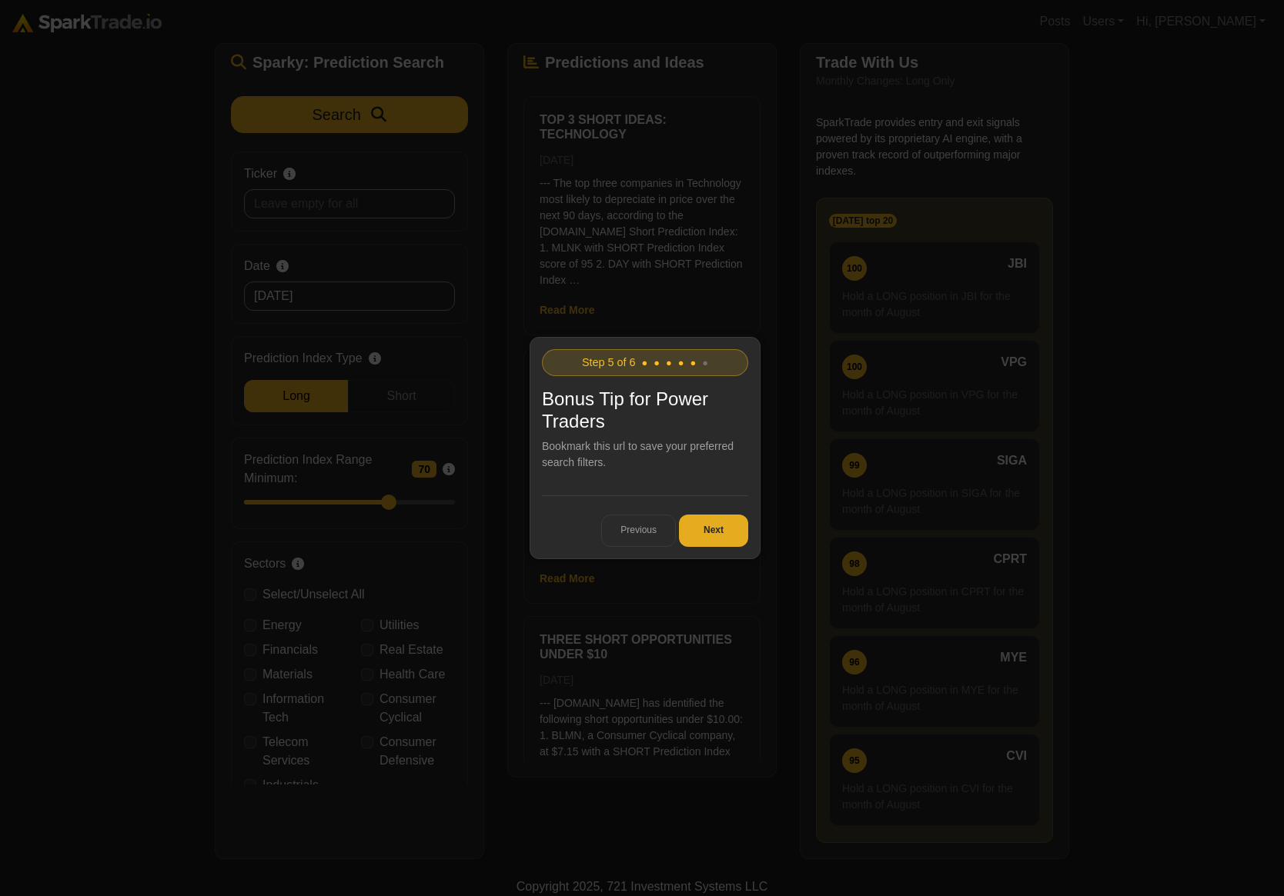
click at [701, 536] on button "Next" at bounding box center [713, 531] width 69 height 32
click at [692, 539] on button "Get Started" at bounding box center [698, 531] width 99 height 32
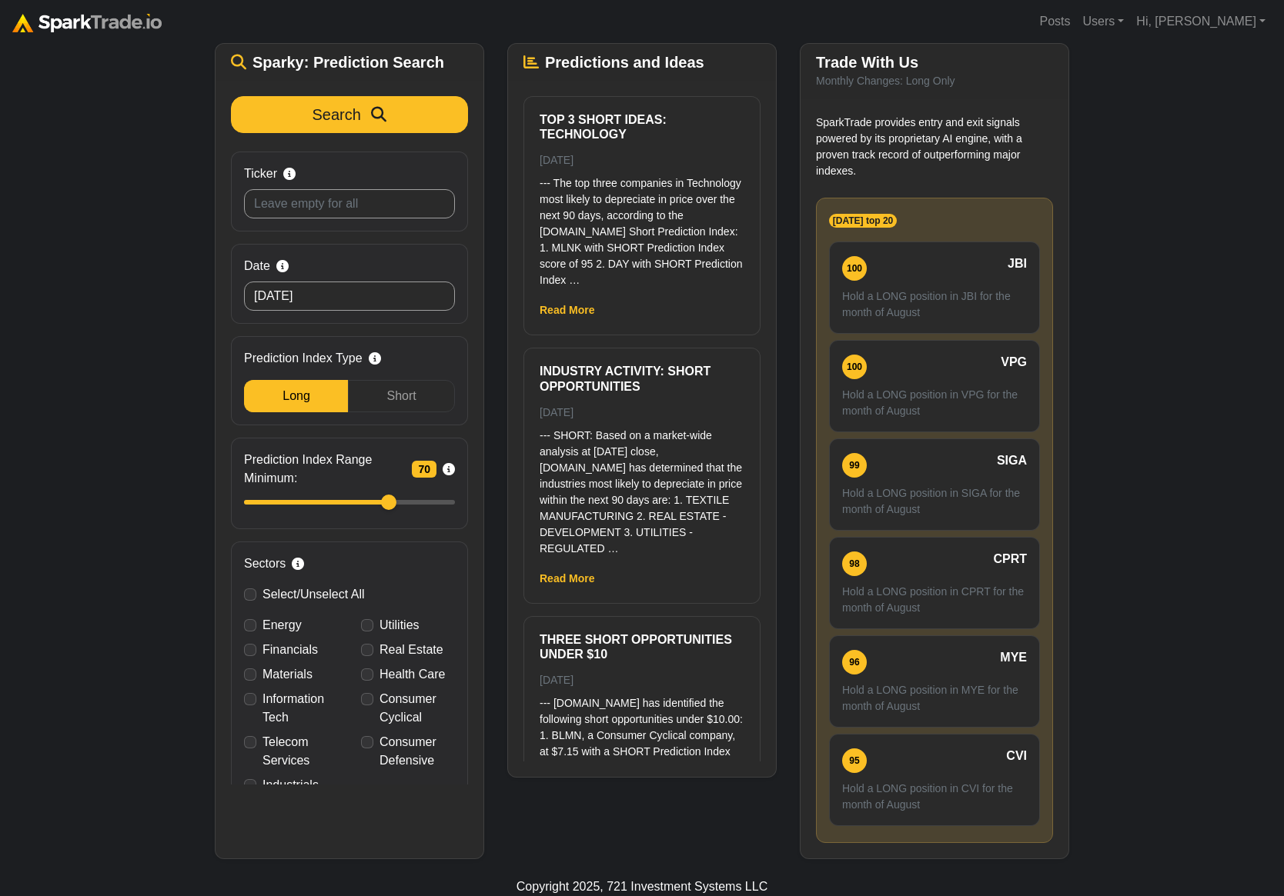
click at [62, 412] on div "How to Use SparkTrade.io × ⚠️ BREAKING MARKET NEWS 21 minutes ago (1/5) Trader,…" at bounding box center [642, 383] width 1284 height 951
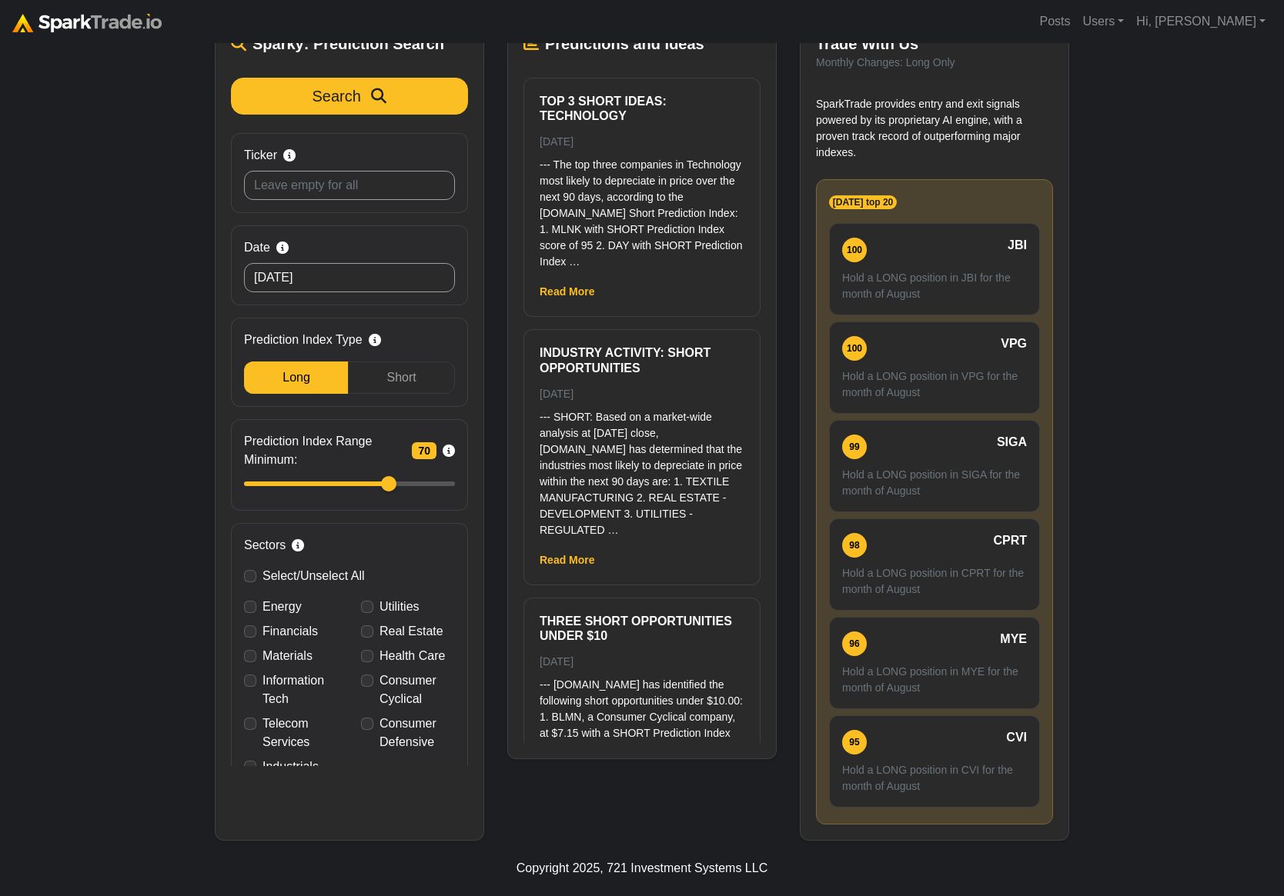
click at [88, 262] on div "How to Use SparkTrade.io × ⚠️ BREAKING MARKET NEWS 21 minutes ago (1/5) Trader,…" at bounding box center [642, 374] width 1284 height 933
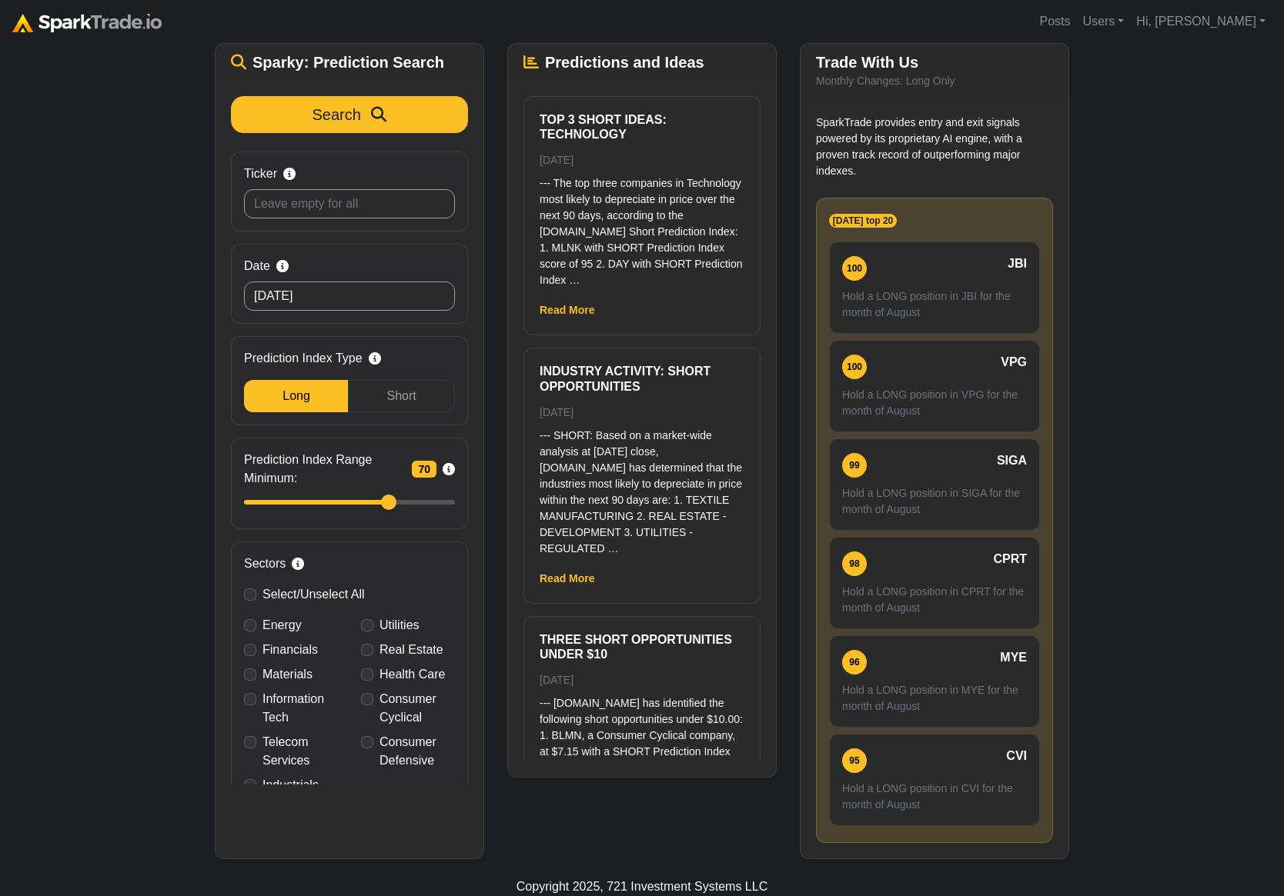
click at [1138, 237] on div "How to Use SparkTrade.io × ⚠️ BREAKING MARKET NEWS 21 minutes ago (1/5) Trader,…" at bounding box center [642, 383] width 1284 height 951
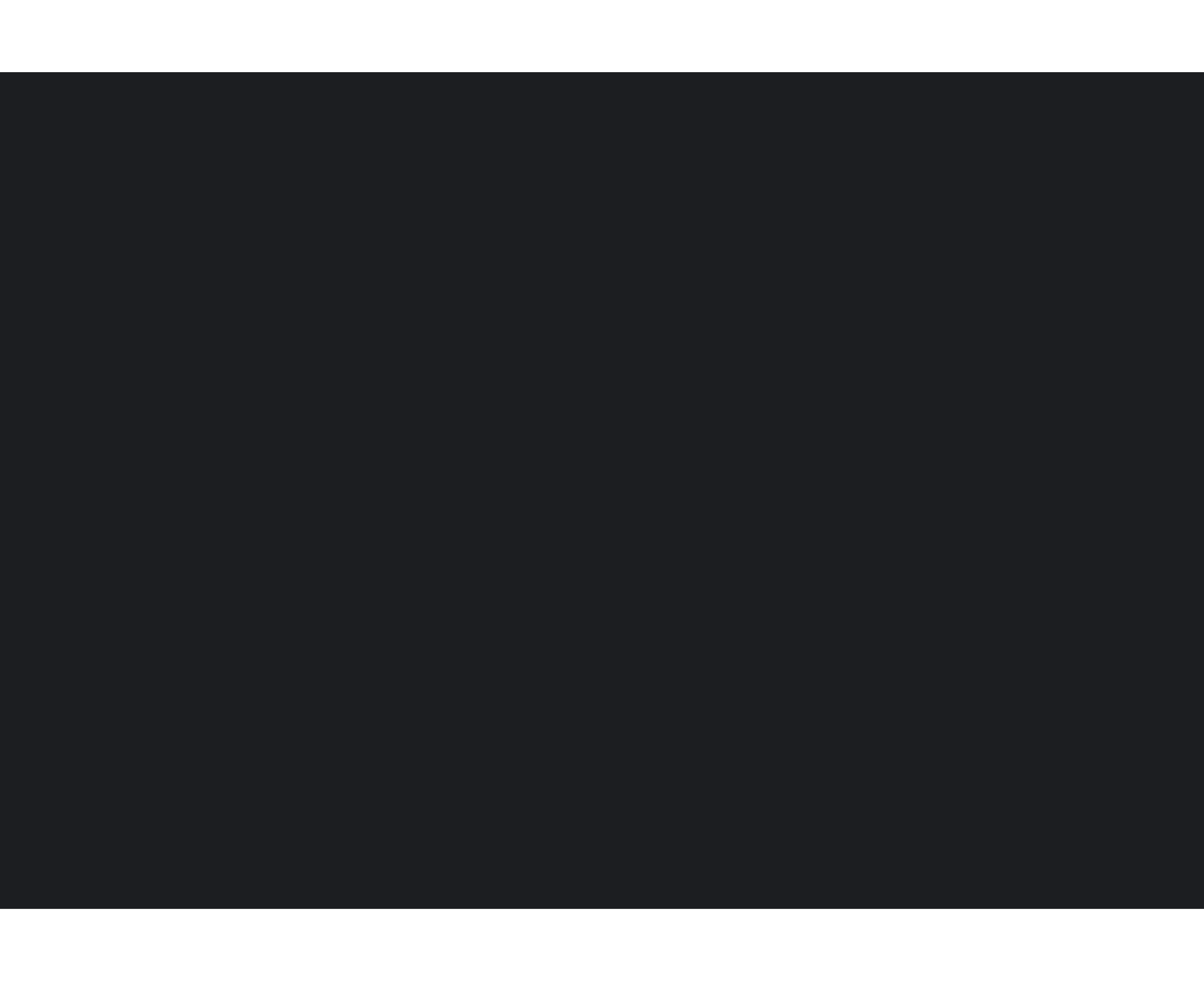
scroll to position [124, 0]
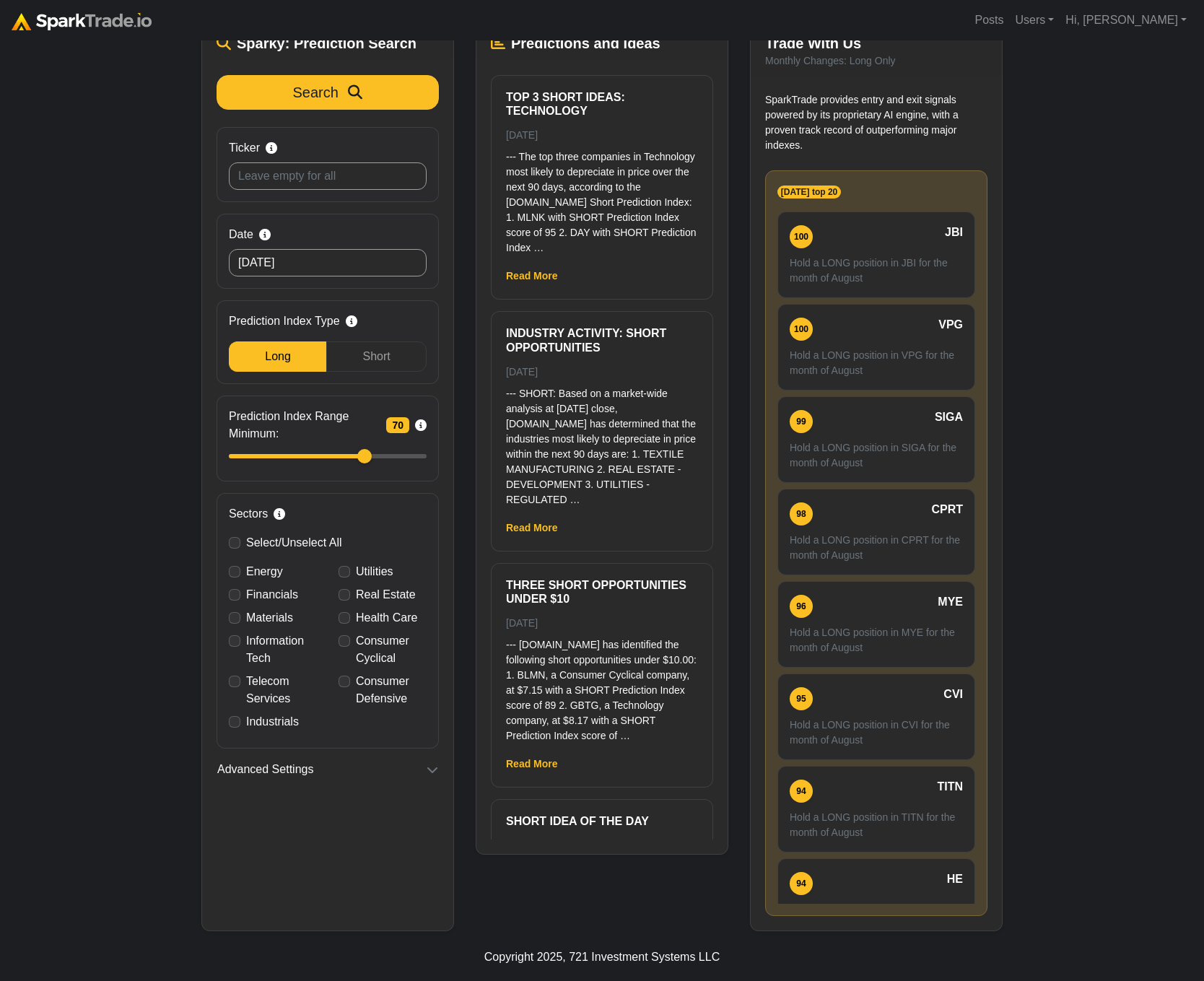
drag, startPoint x: 1142, startPoint y: 333, endPoint x: 1209, endPoint y: 124, distance: 219.5
click at [1143, 330] on div "How to Use SparkTrade.io × ⚠️ BREAKING MARKET NEWS 25 minutes ago (1/5) Trader,…" at bounding box center [602, 424] width 1204 height 1015
click at [1169, 30] on link "Hi, [PERSON_NAME]" at bounding box center [1126, 20] width 133 height 29
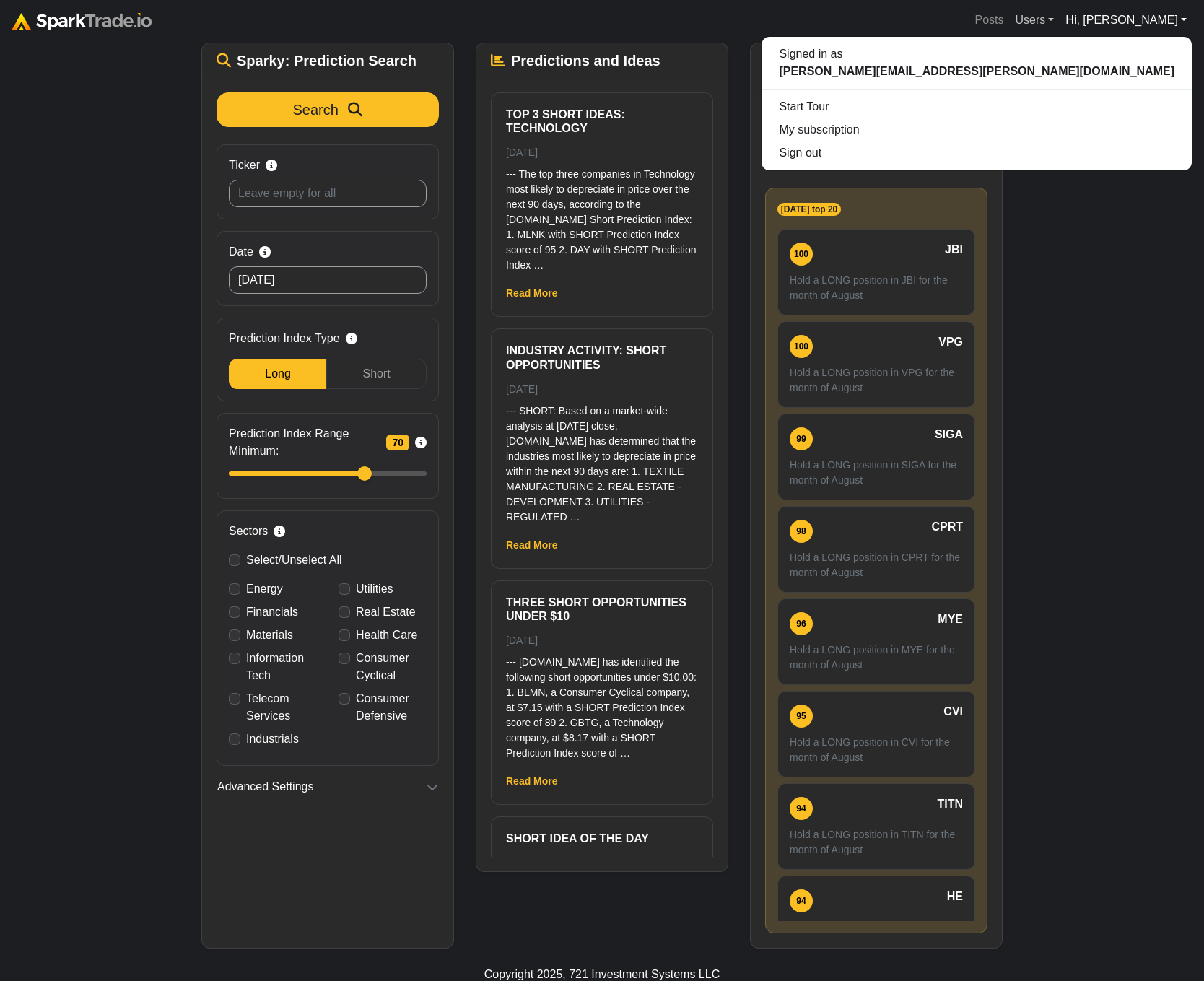
click at [1060, 19] on link "Users" at bounding box center [1034, 20] width 51 height 29
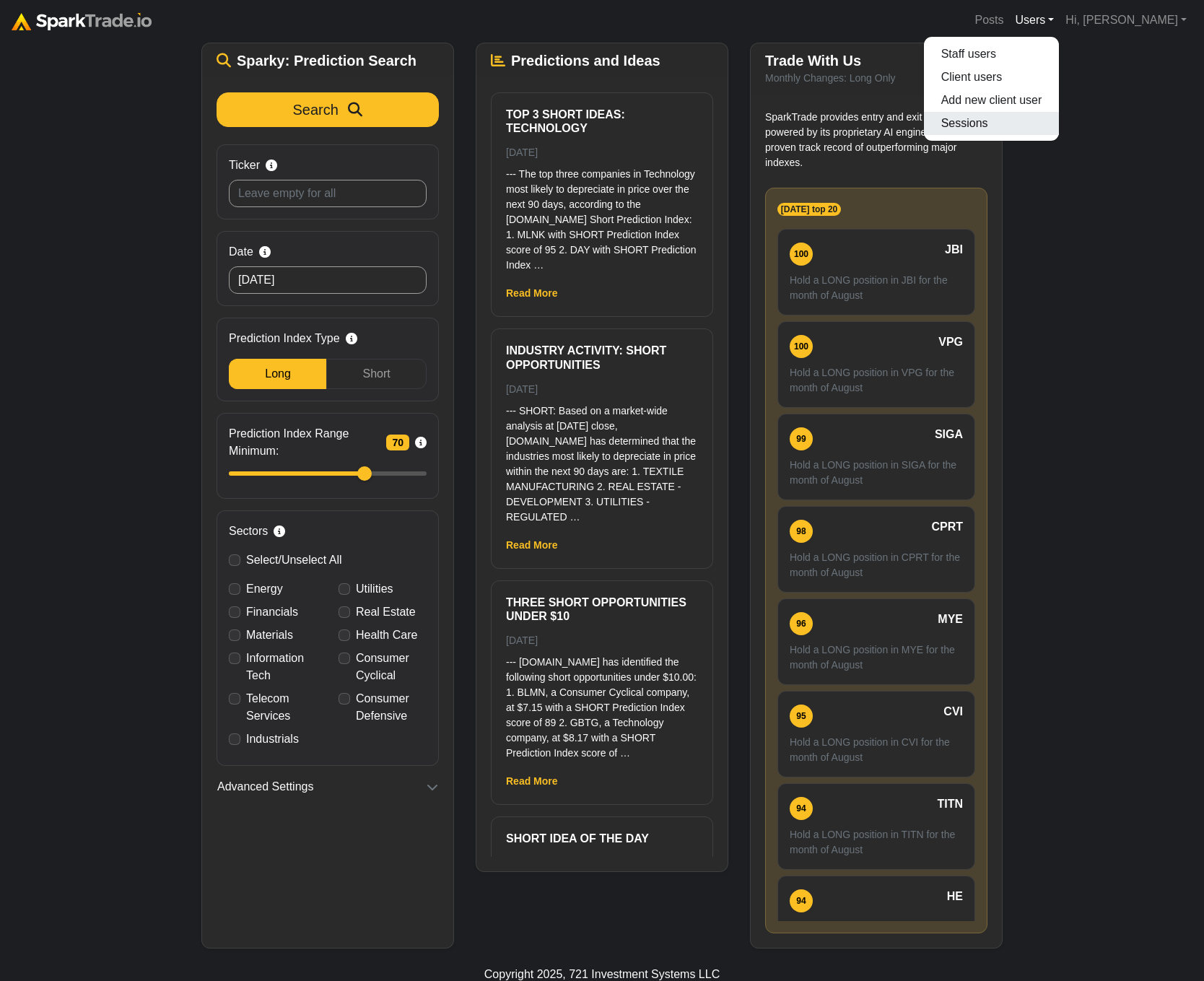
click at [1051, 128] on link "Sessions" at bounding box center [991, 123] width 136 height 23
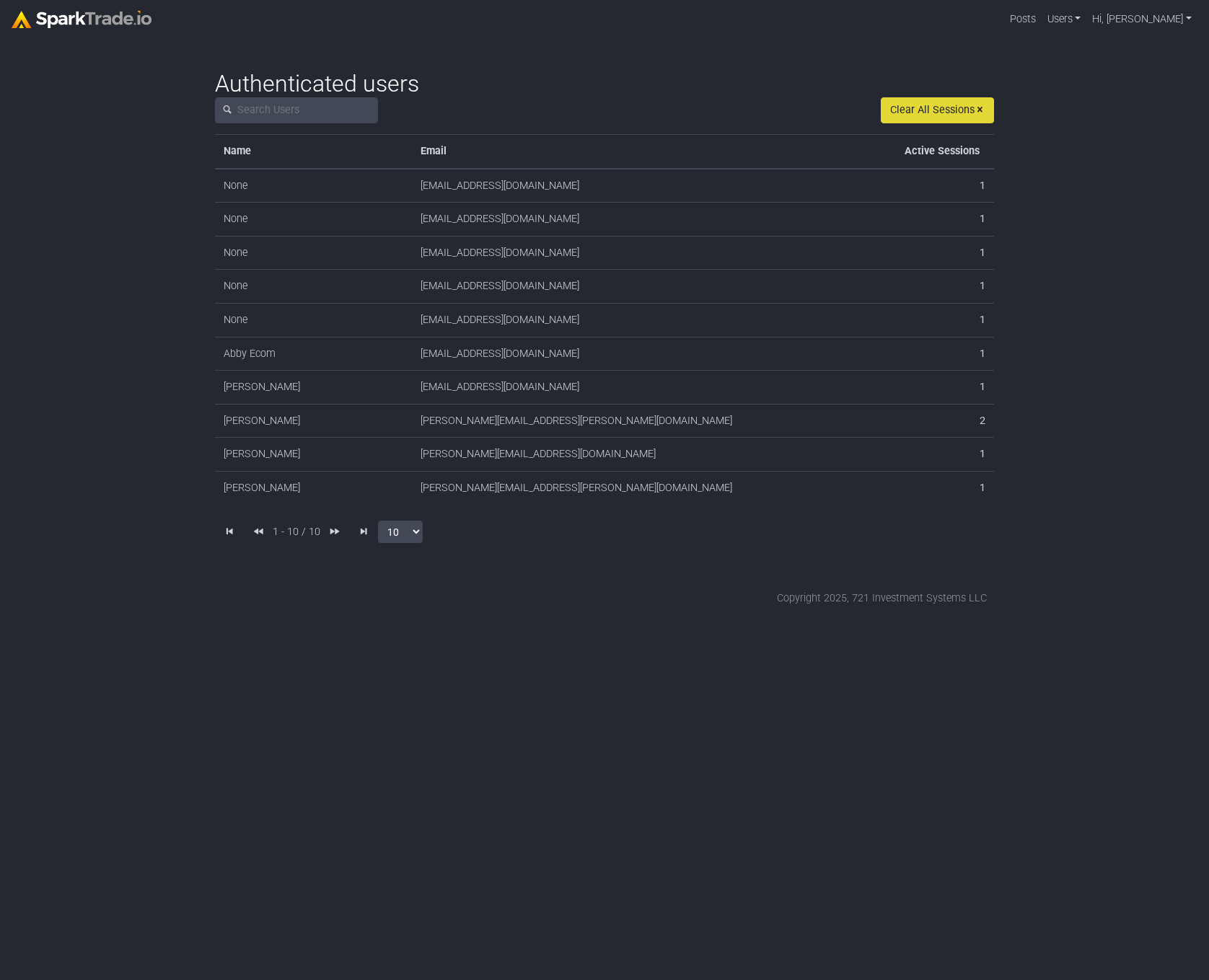
click at [425, 320] on td "[EMAIL_ADDRESS][DOMAIN_NAME]" at bounding box center [600, 320] width 377 height 34
drag, startPoint x: 559, startPoint y: 382, endPoint x: 549, endPoint y: 381, distance: 10.0
click at [549, 381] on td "[EMAIL_ADDRESS][DOMAIN_NAME]" at bounding box center [600, 388] width 377 height 34
click at [340, 533] on link at bounding box center [335, 532] width 29 height 26
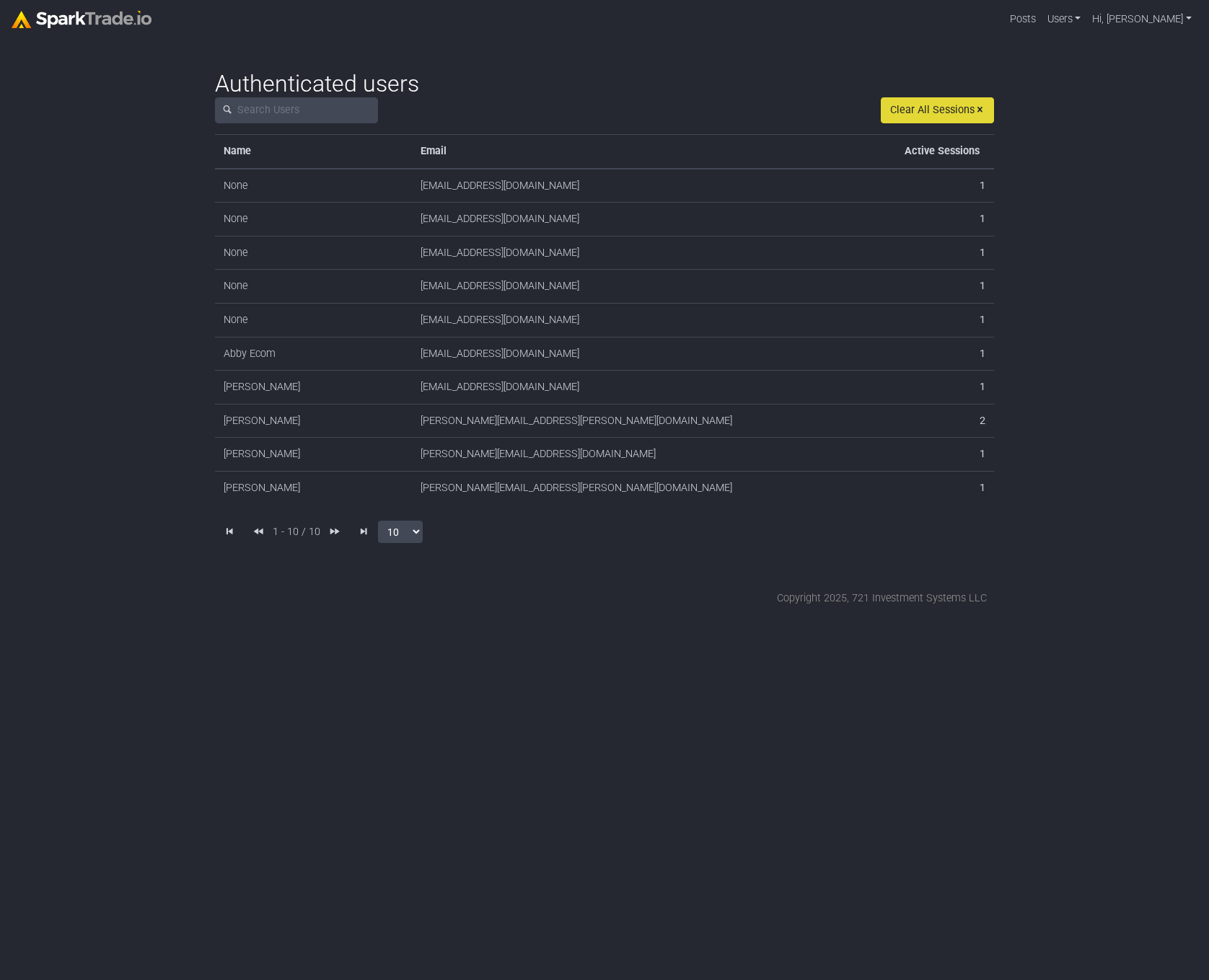
click at [330, 533] on span at bounding box center [335, 531] width 10 height 12
click at [330, 530] on span at bounding box center [335, 531] width 10 height 12
select select "100"
click at [378, 521] on select "10 25 50 100" at bounding box center [400, 532] width 45 height 22
click at [492, 540] on form "1 - 10 / 10 10 25 50 100" at bounding box center [604, 532] width 779 height 26
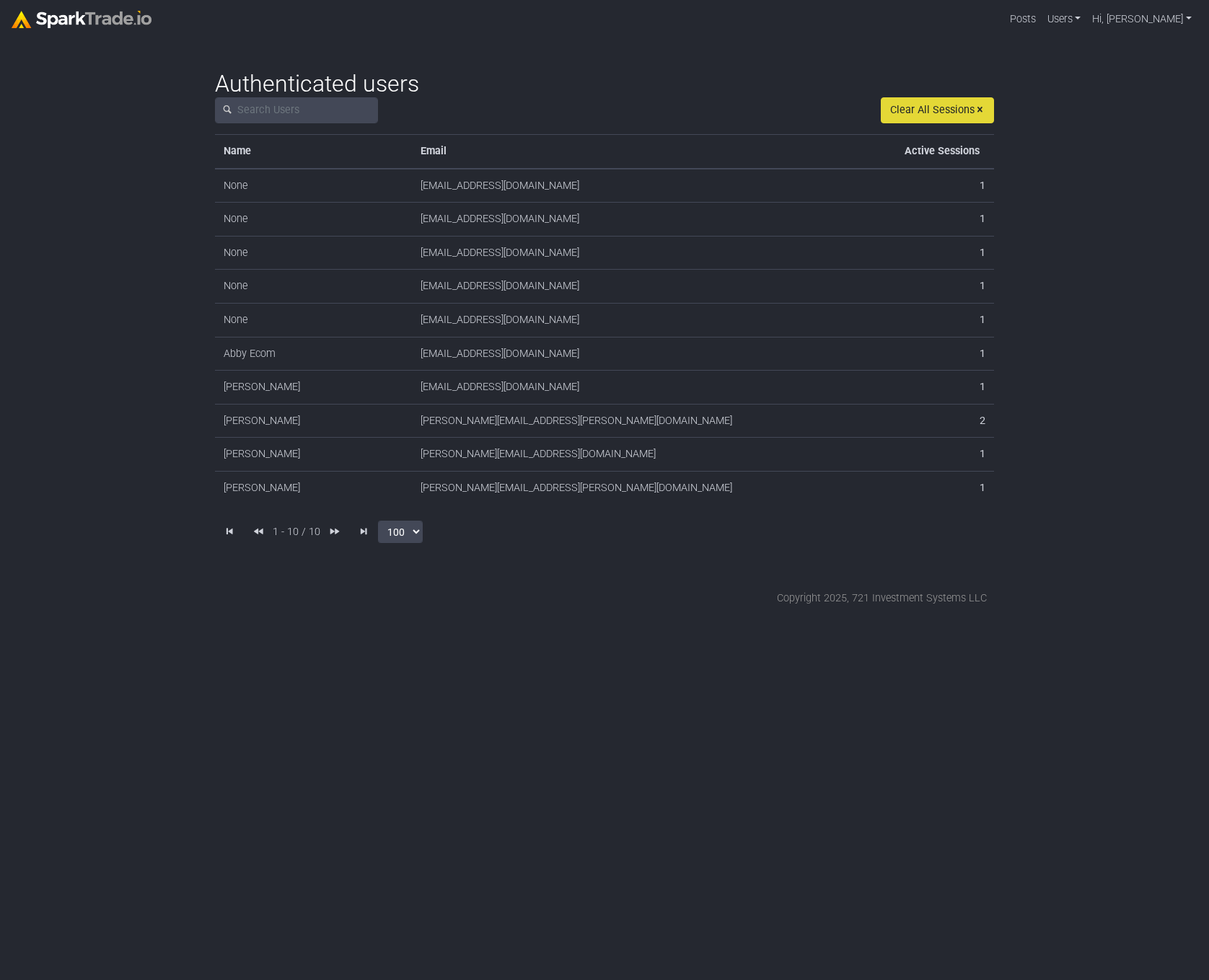
click at [459, 217] on td "emiliobchain@gmail.com" at bounding box center [600, 219] width 377 height 34
click at [1181, 16] on link "Hi, [PERSON_NAME]" at bounding box center [1142, 19] width 112 height 27
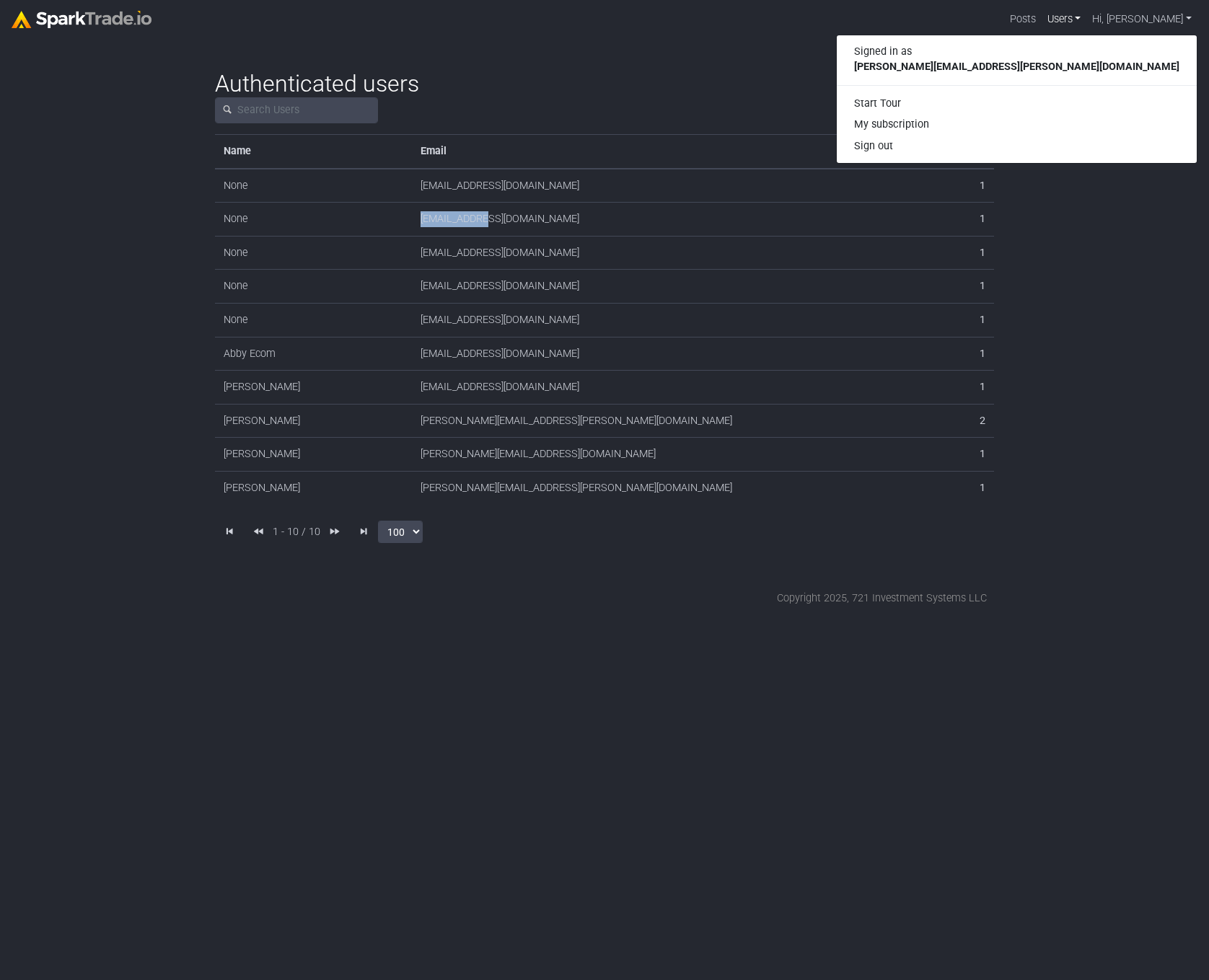
click at [1087, 17] on link "Users" at bounding box center [1064, 19] width 45 height 27
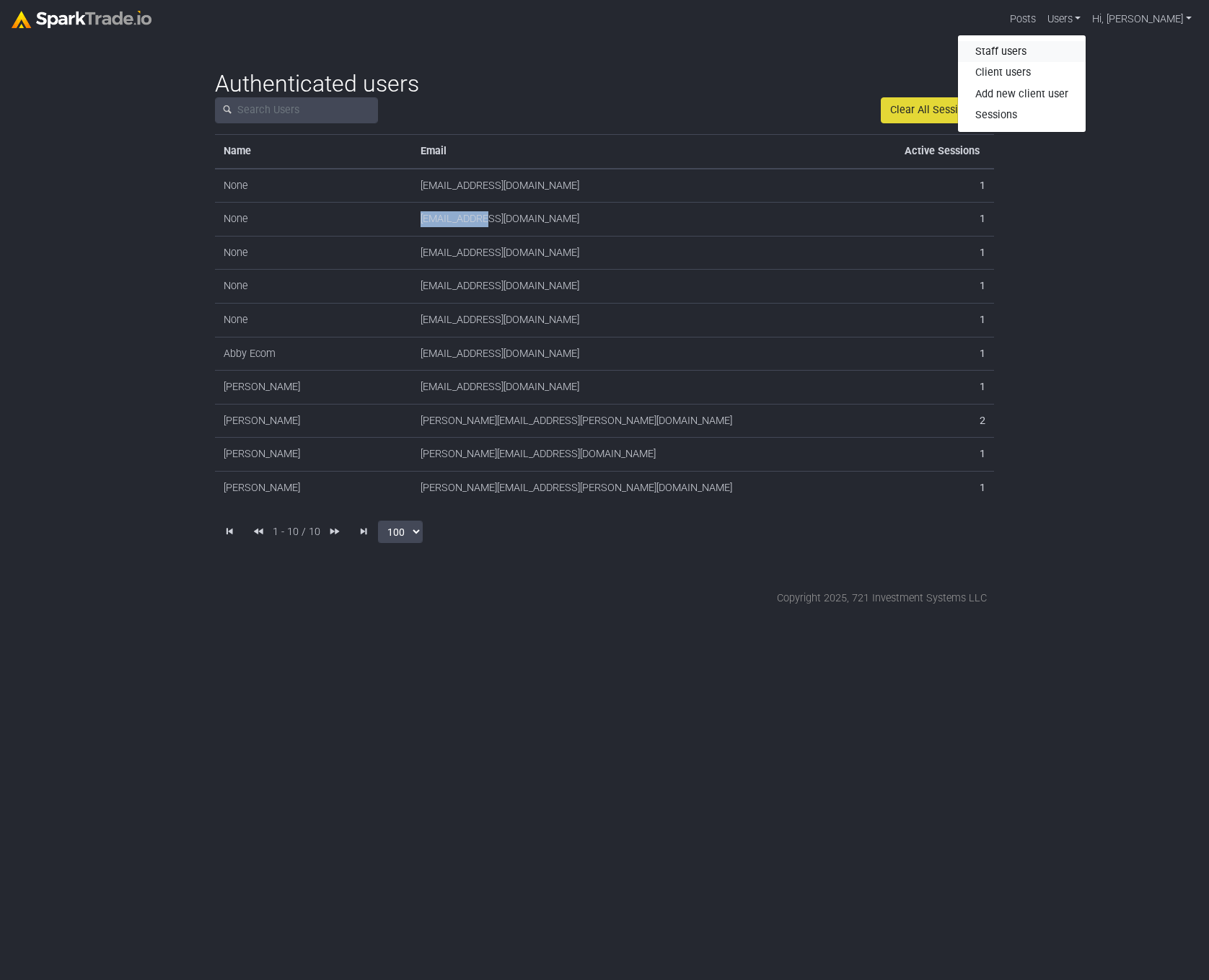
click at [1085, 42] on link "Staff users" at bounding box center [1022, 52] width 127 height 22
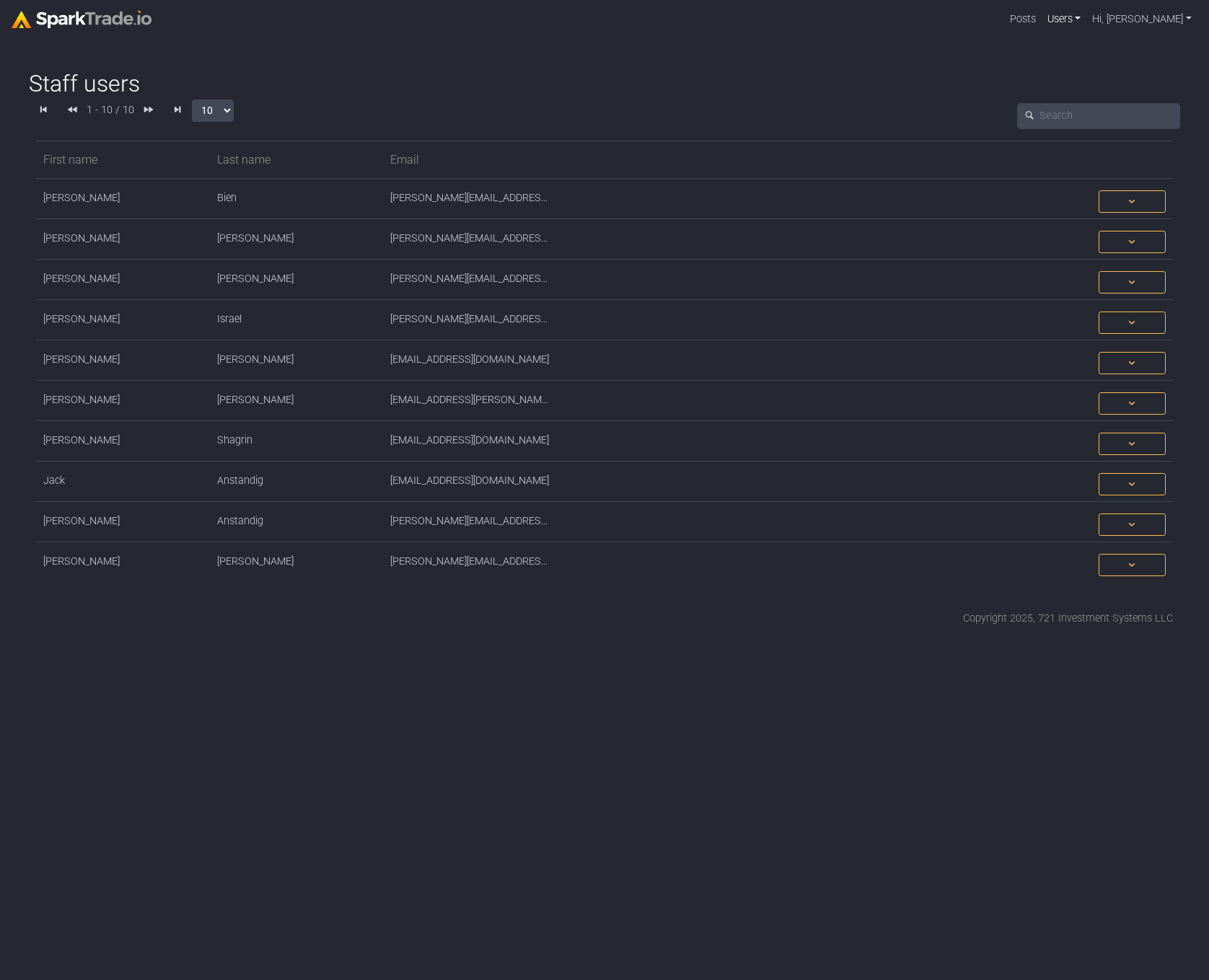
click at [1087, 19] on link "Users" at bounding box center [1064, 19] width 45 height 27
click at [818, 105] on form at bounding box center [896, 116] width 568 height 26
click at [611, 638] on html "Posts Users Staff users Client users Add new client user Sessions Hi, [PERSON_N…" at bounding box center [604, 319] width 1209 height 638
click at [1172, 13] on link "Hi, [PERSON_NAME]" at bounding box center [1142, 19] width 112 height 27
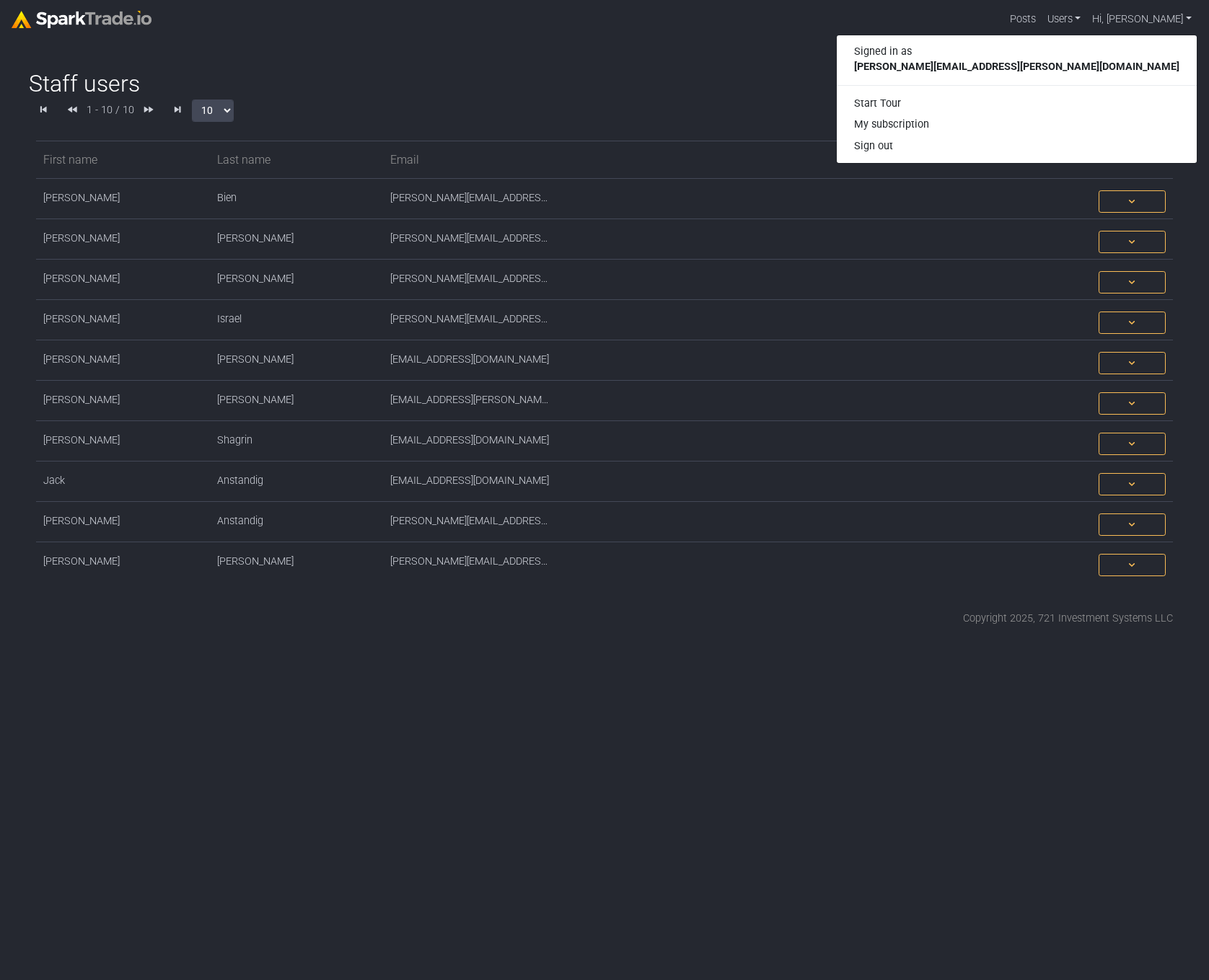
drag, startPoint x: 649, startPoint y: 721, endPoint x: 649, endPoint y: 732, distance: 11.0
click at [649, 638] on html "Posts Users Staff users Client users Add new client user Sessions Hi, [PERSON_N…" at bounding box center [604, 319] width 1209 height 638
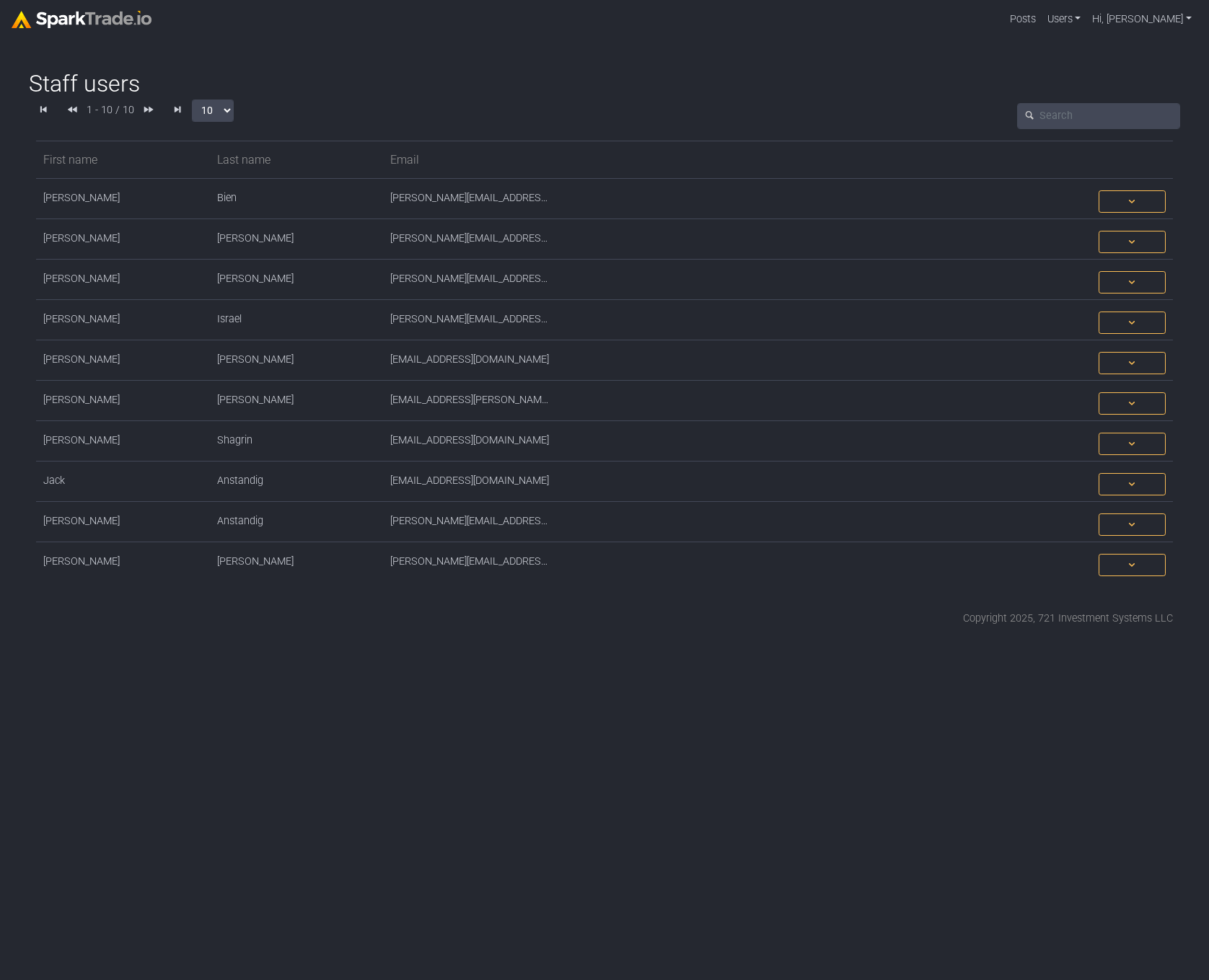
click at [136, 18] on img at bounding box center [81, 20] width 140 height 17
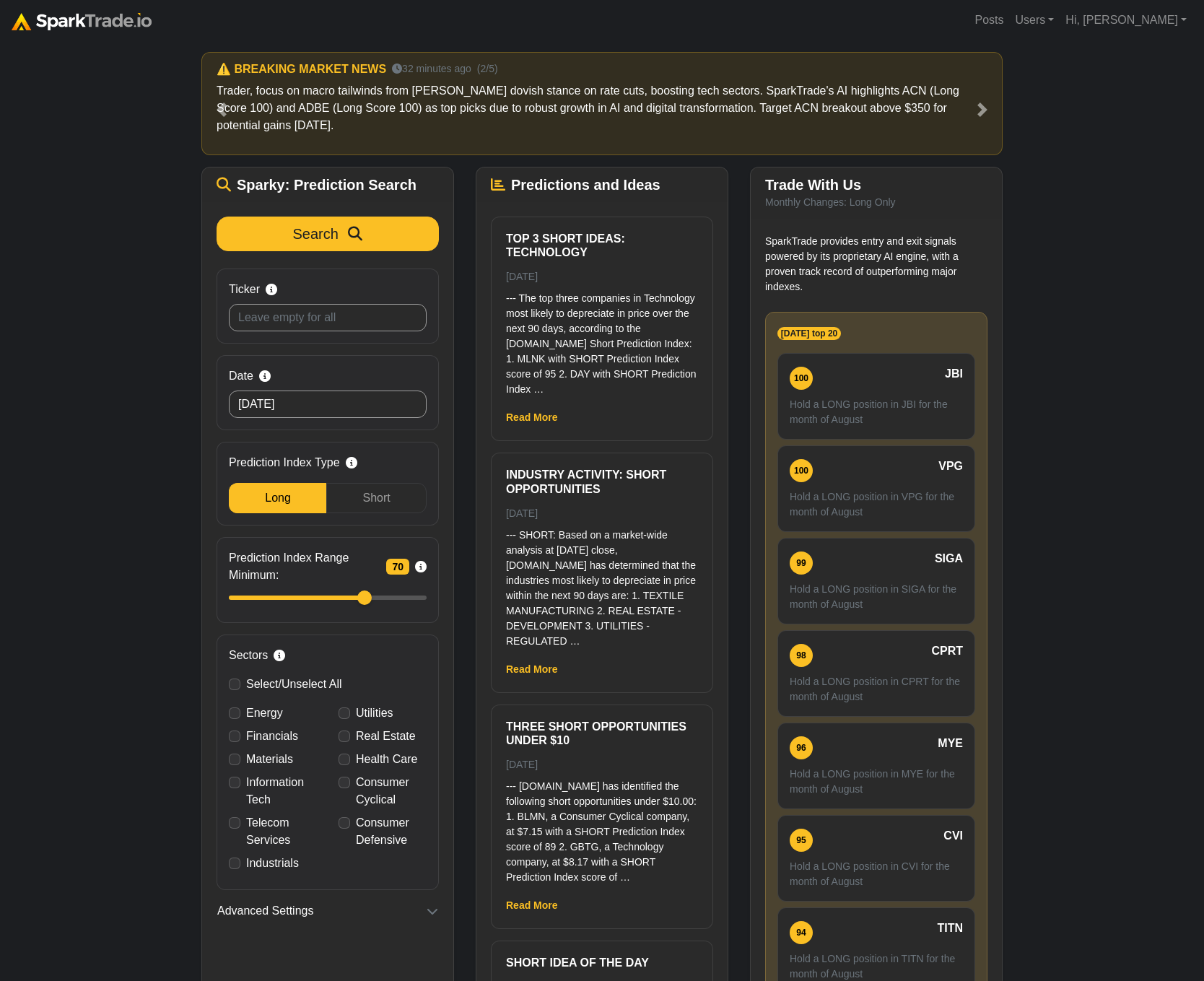
click at [82, 400] on div "How to Use [DOMAIN_NAME] × ⚠️ BREAKING MARKET NEWS 2 minutes ago (1/5) For [DAT…" at bounding box center [602, 556] width 1204 height 1032
click at [1076, 280] on div "How to Use SparkTrade.io × ⚠️ BREAKING MARKET NEWS 2 minutes ago (1/5) For toda…" at bounding box center [602, 556] width 1204 height 1032
click at [158, 460] on div "How to Use SparkTrade.io × ⚠️ BREAKING MARKET NEWS 2 minutes ago (1/5) For toda…" at bounding box center [602, 556] width 1204 height 1032
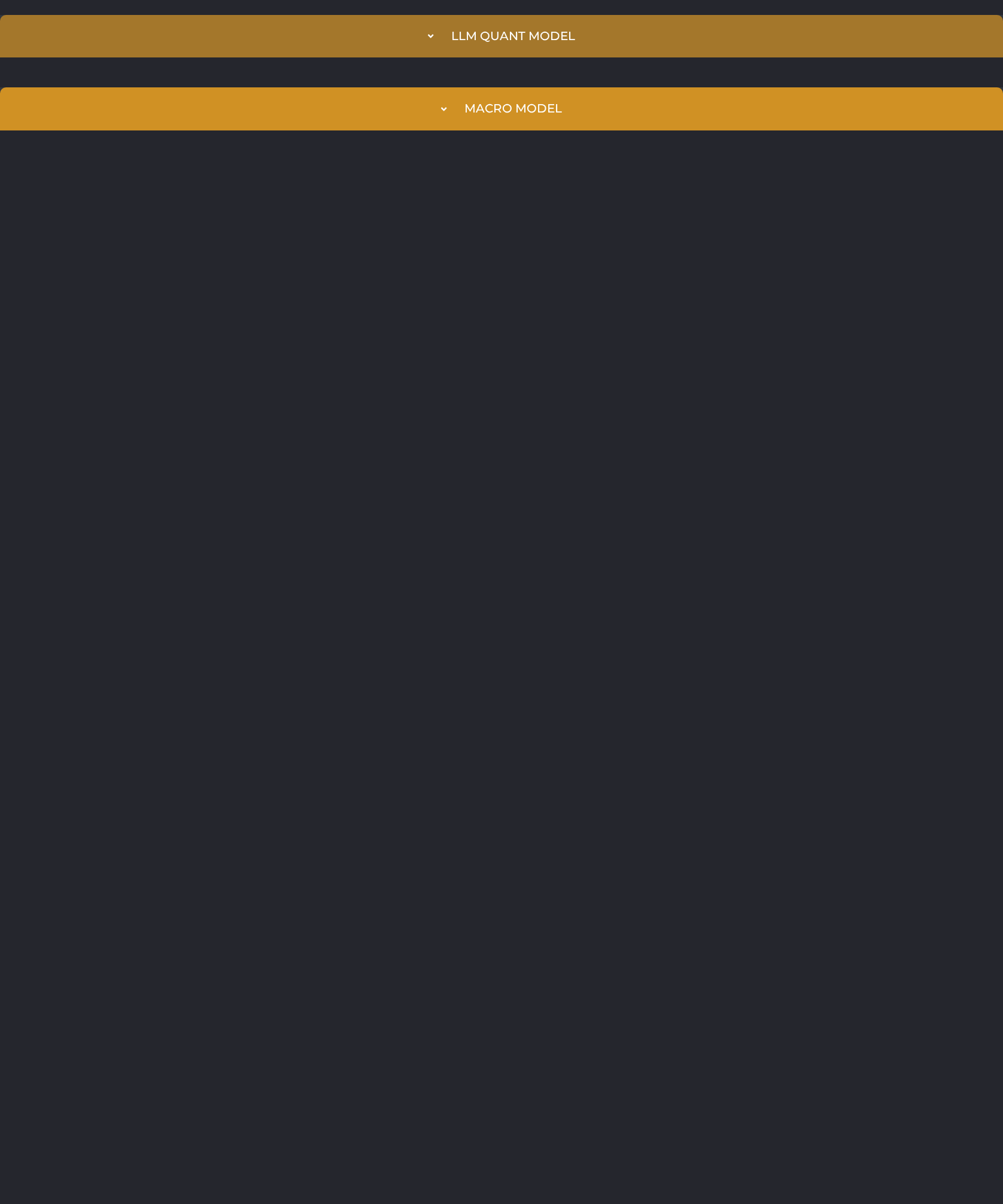
click at [432, 37] on icon "Accordion. Open links with Enter or Space, close with Escape, and navigate with…" at bounding box center [430, 37] width 5 height 9
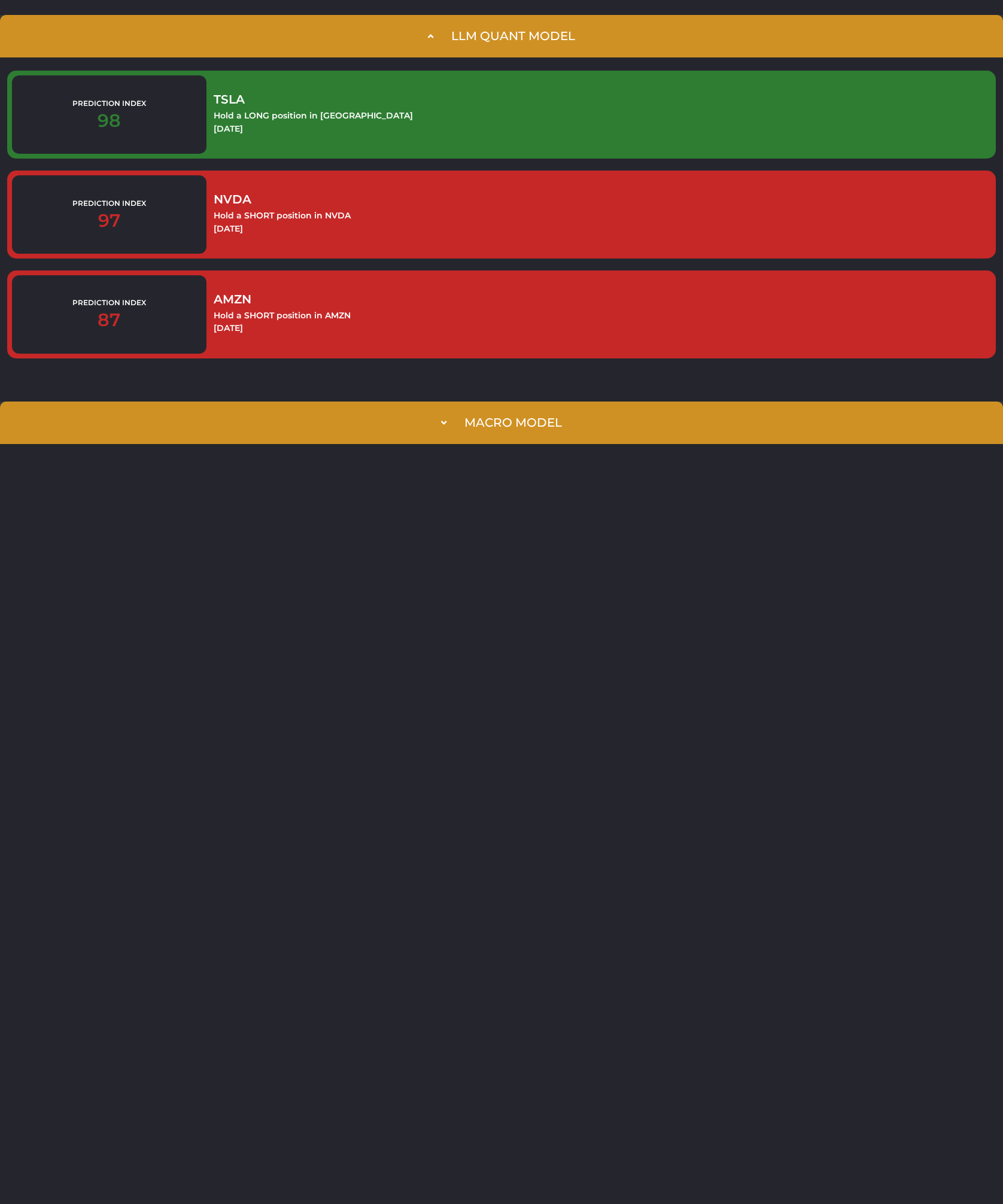
click at [466, 401] on div "Macro Model Prediction Index 75 TSLA Hold a LONG position in TSLA July 1st 2025…" at bounding box center [502, 422] width 1003 height 72
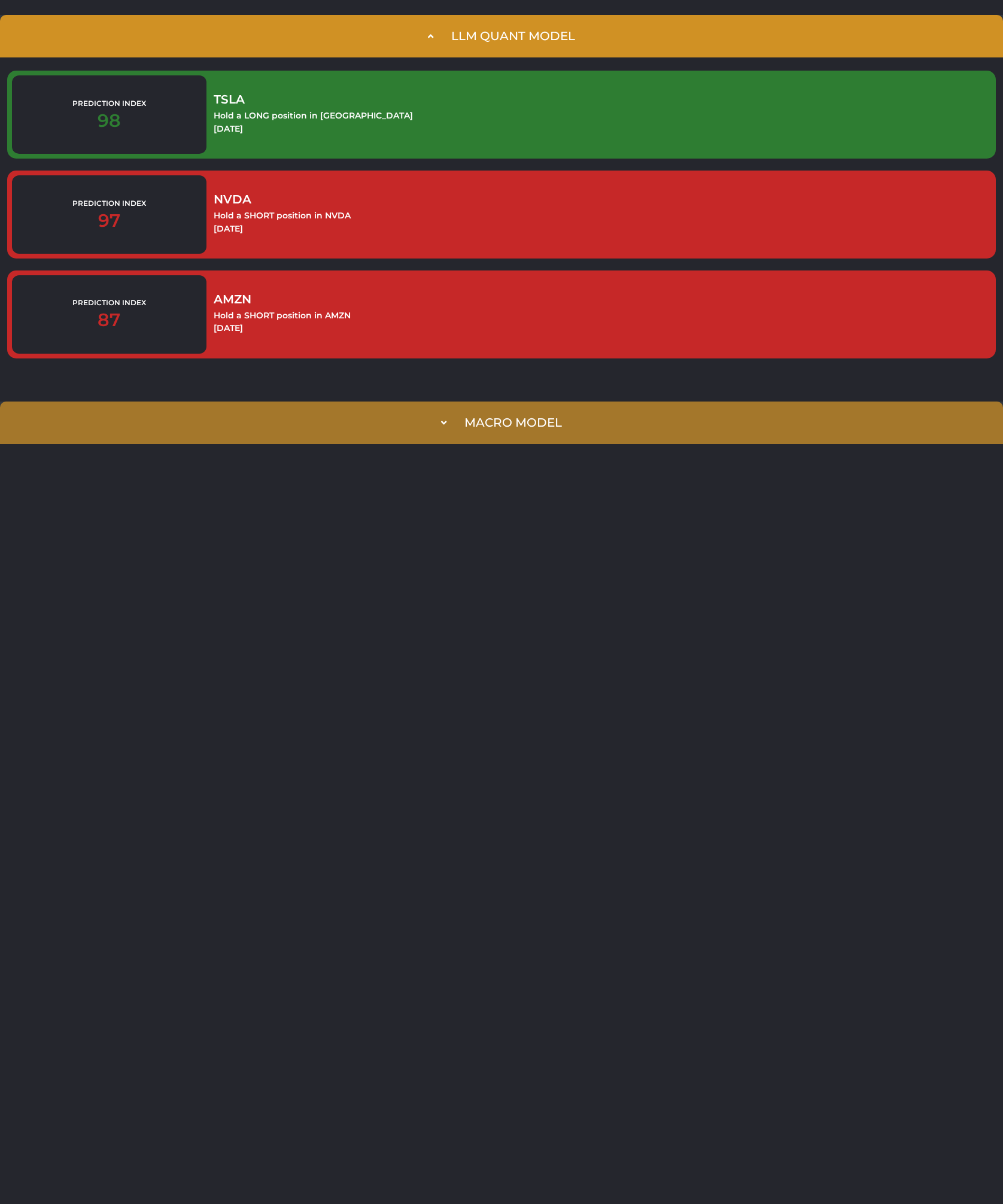
click at [456, 427] on summary "Macro Model" at bounding box center [502, 422] width 1003 height 43
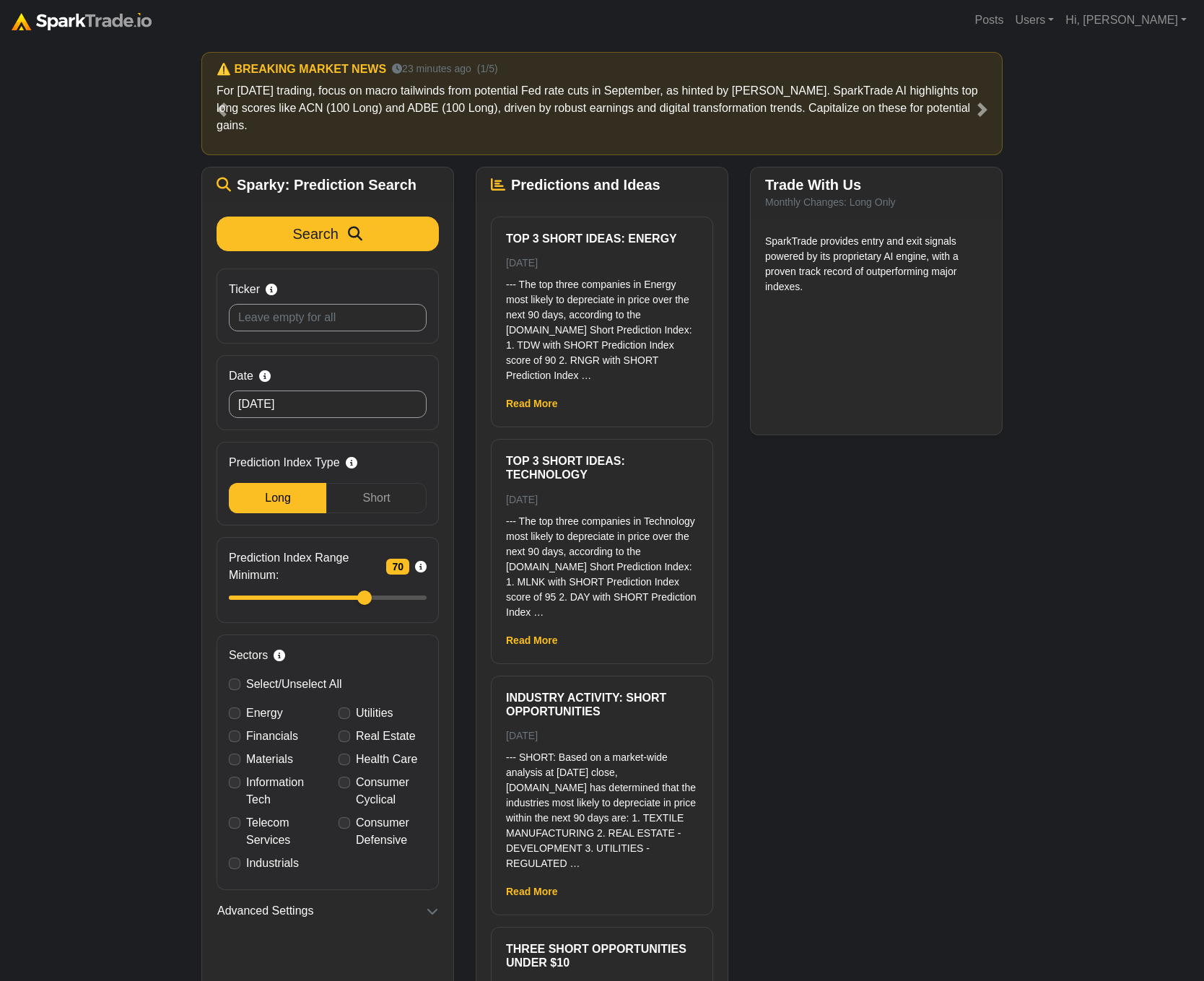
click at [797, 650] on div "Trade With Us Monthly Changes: Long Only SparkTrade provides entry and exit sig…" at bounding box center [876, 581] width 274 height 829
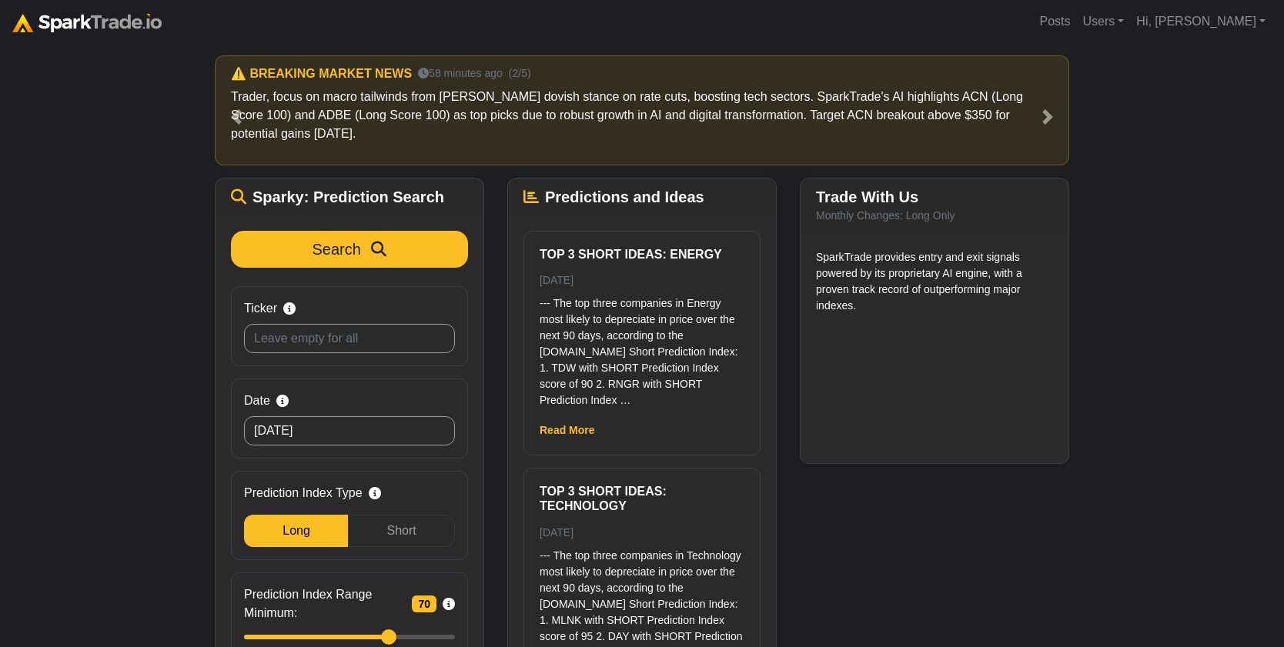
click at [892, 332] on div "SparkTrade provides entry and exit signals powered by its proprietary AI engine…" at bounding box center [934, 348] width 268 height 229
click at [931, 578] on div "Trade With Us Monthly Changes: Long Only SparkTrade provides entry and exit sig…" at bounding box center [934, 424] width 292 height 493
click at [104, 406] on div "How to Use SparkTrade.io × ⚠️ BREAKING MARKET NEWS 28 minutes ago (1/5) For tod…" at bounding box center [642, 357] width 1284 height 628
click at [977, 542] on div "Trade With Us Monthly Changes: Long Only SparkTrade provides entry and exit sig…" at bounding box center [934, 424] width 292 height 493
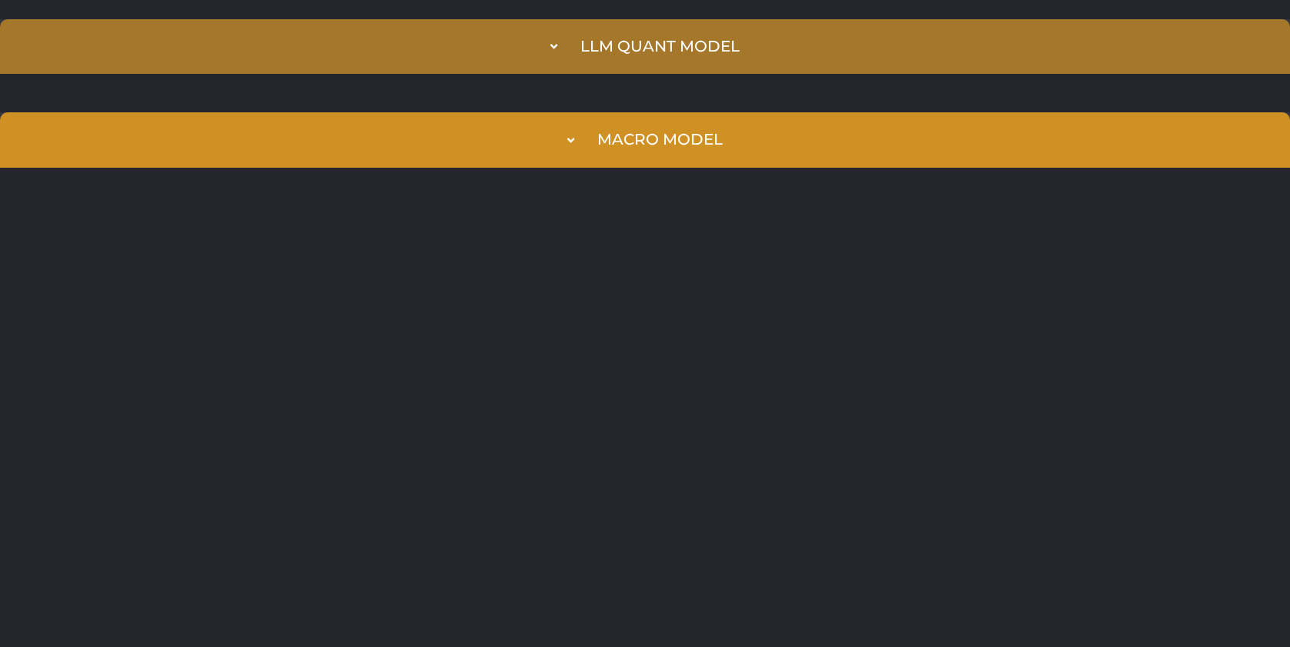
click at [654, 40] on div "LLM Quant Model" at bounding box center [659, 47] width 159 height 18
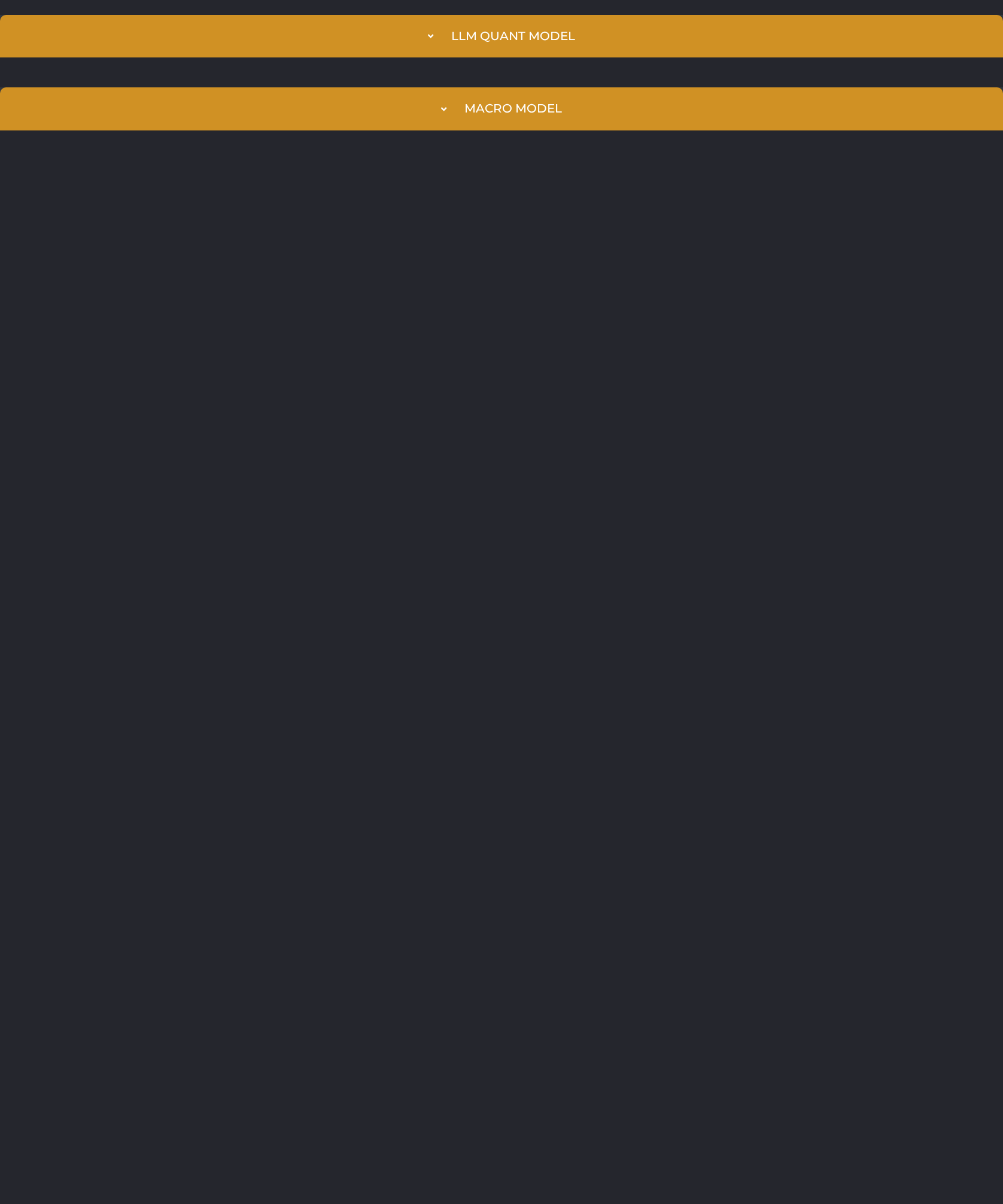
click at [372, 145] on html "LLM Quant Model Prediction Index 98 [GEOGRAPHIC_DATA] Hold a LONG position in […" at bounding box center [502, 72] width 1003 height 145
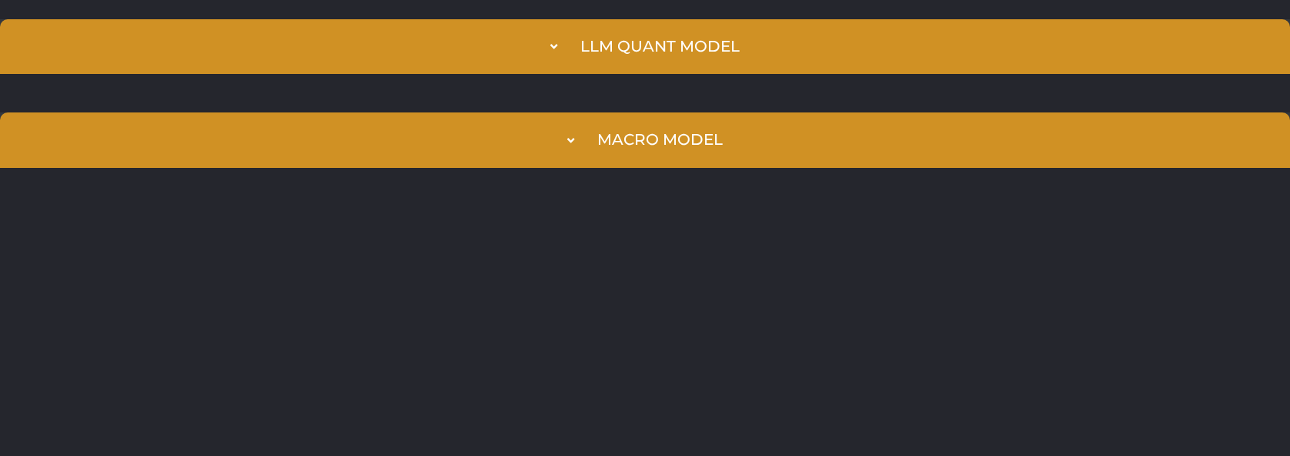
click at [499, 187] on html "LLM Quant Model Prediction Index 98 [GEOGRAPHIC_DATA] Hold a LONG position in […" at bounding box center [645, 93] width 1290 height 187
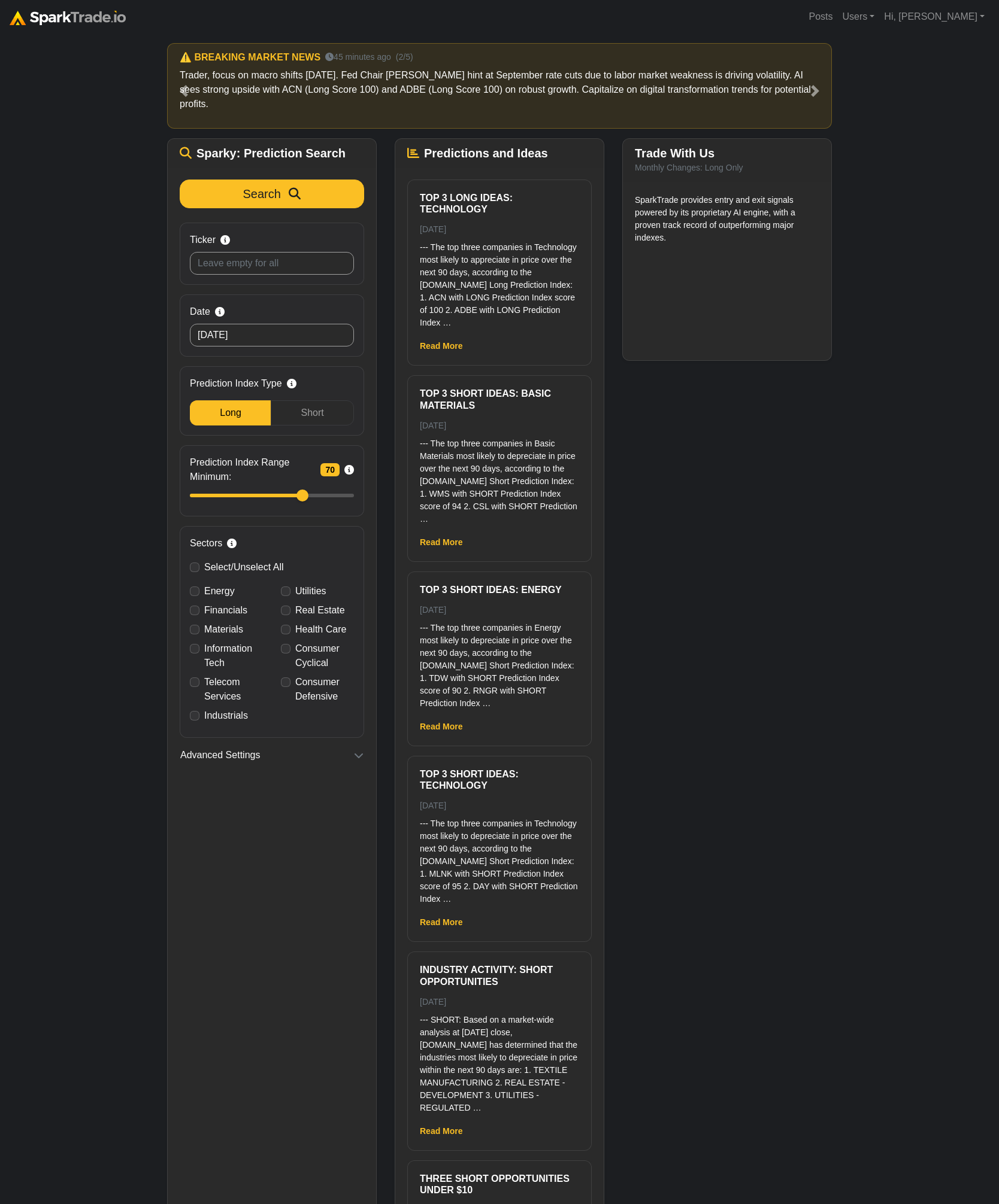
click at [858, 684] on div "How to Use [DOMAIN_NAME] × ⚠️ BREAKING MARKET NEWS 15 minutes ago (1/5) For [DA…" at bounding box center [500, 625] width 999 height 1183
